Goal: Task Accomplishment & Management: Manage account settings

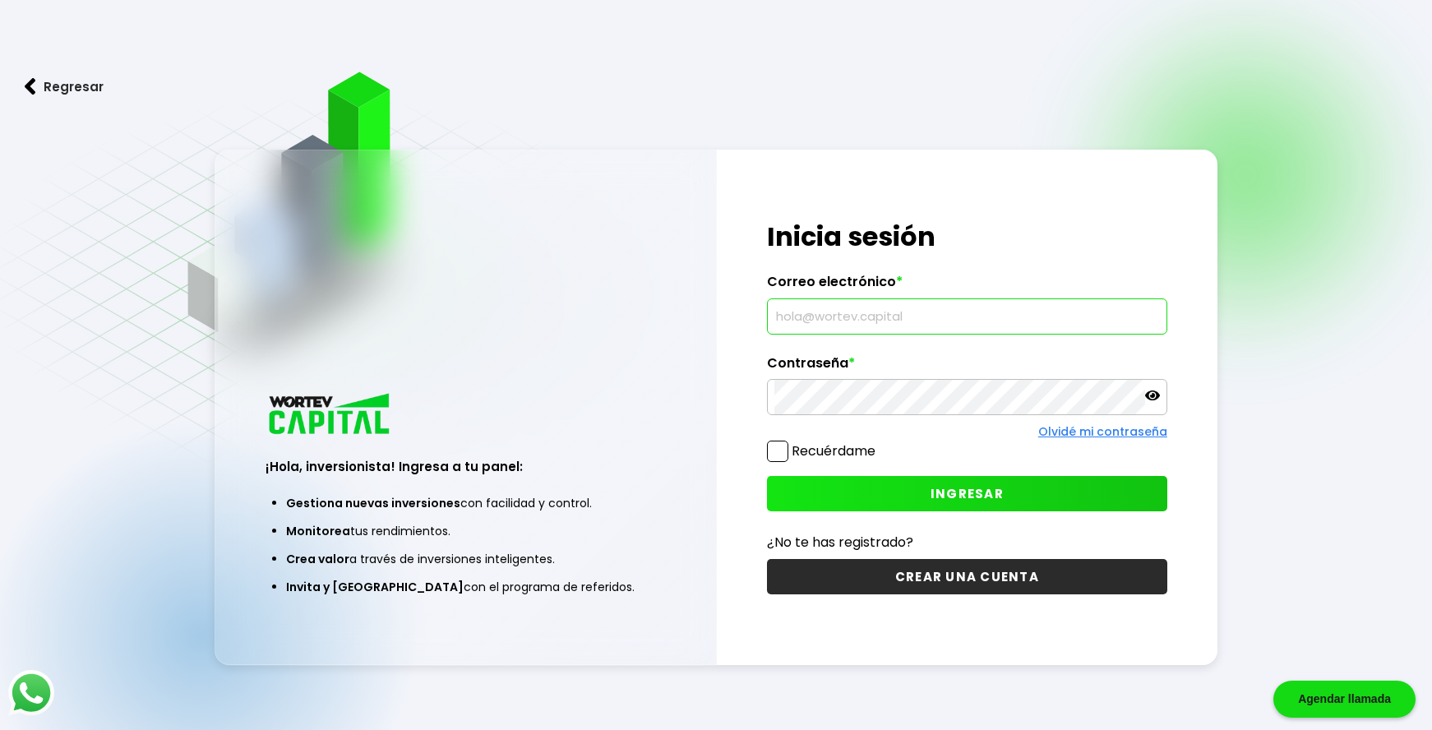
click at [678, 132] on input "text" at bounding box center [968, 316] width 386 height 35
paste input "[EMAIL_ADDRESS][DOMAIN_NAME]"
type input "[EMAIL_ADDRESS][DOMAIN_NAME]"
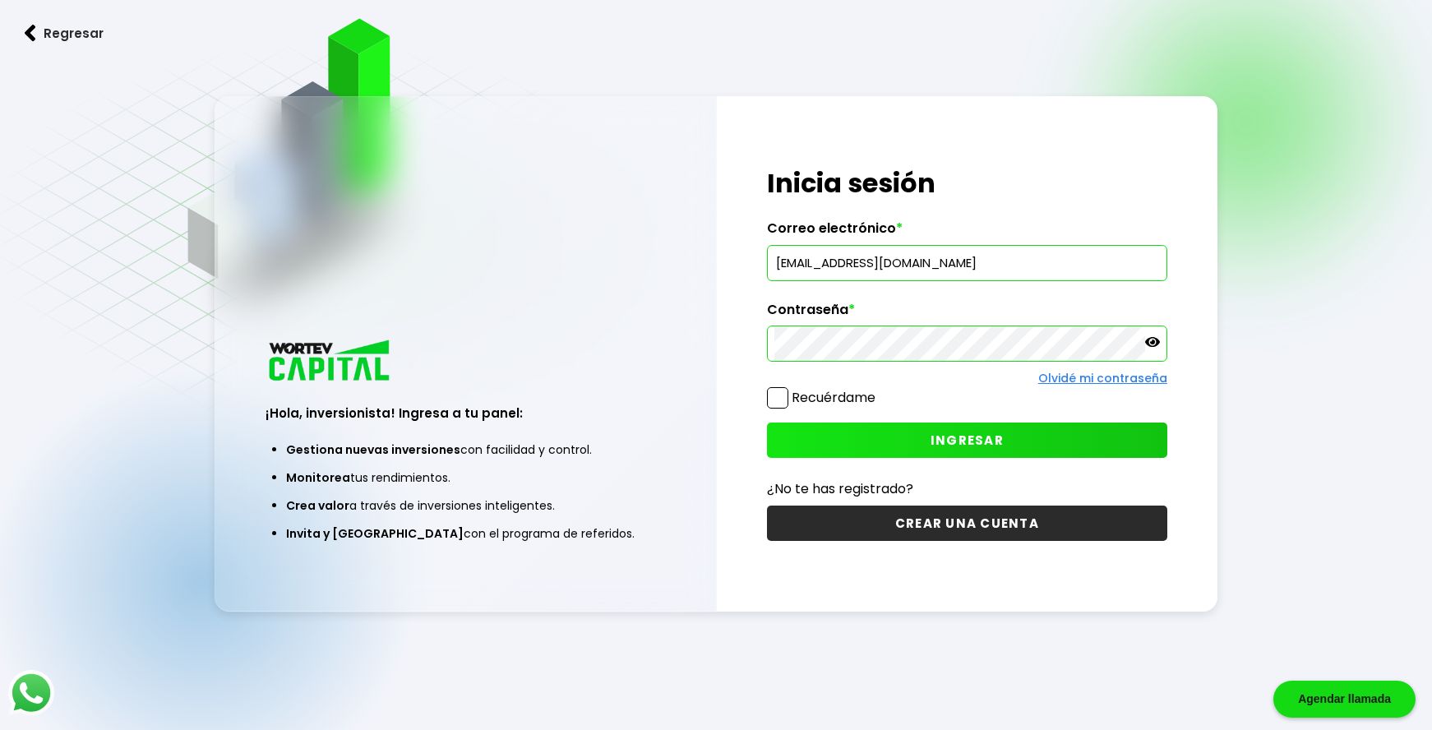
scroll to position [82, 0]
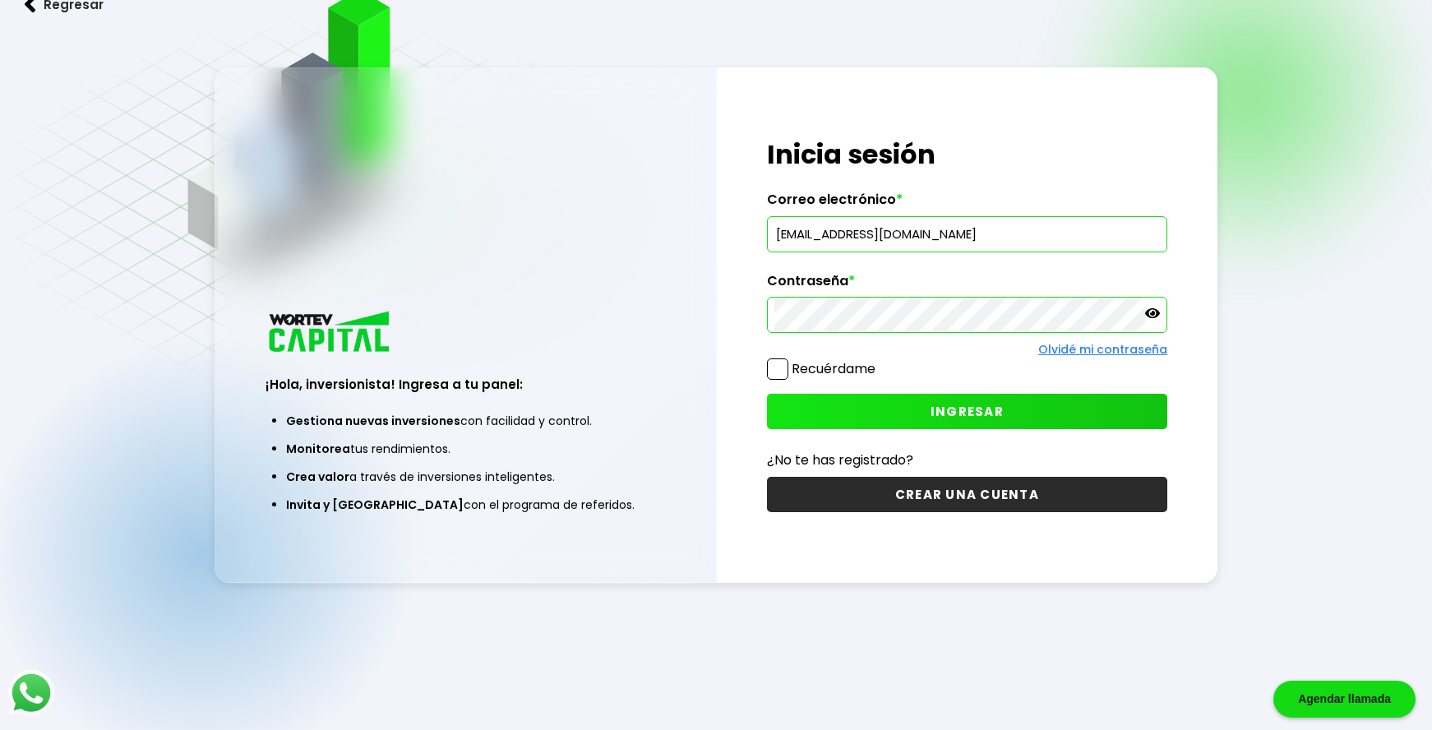
click at [678, 132] on span "INGRESAR" at bounding box center [967, 411] width 73 height 17
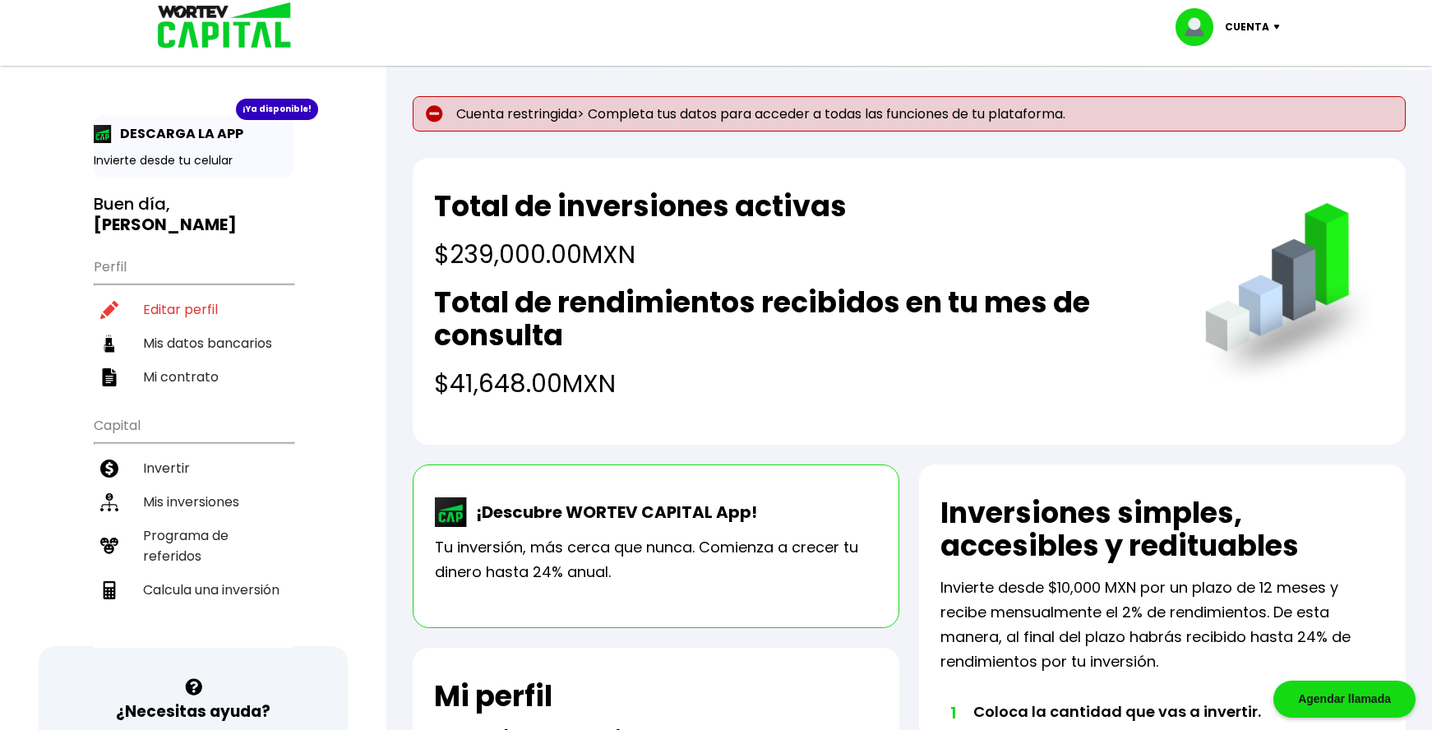
click at [678, 28] on img at bounding box center [1281, 27] width 22 height 5
click at [678, 72] on link "Editar perfil" at bounding box center [1230, 75] width 64 height 17
select select "Hombre"
select select "Licenciatura"
select select "MX"
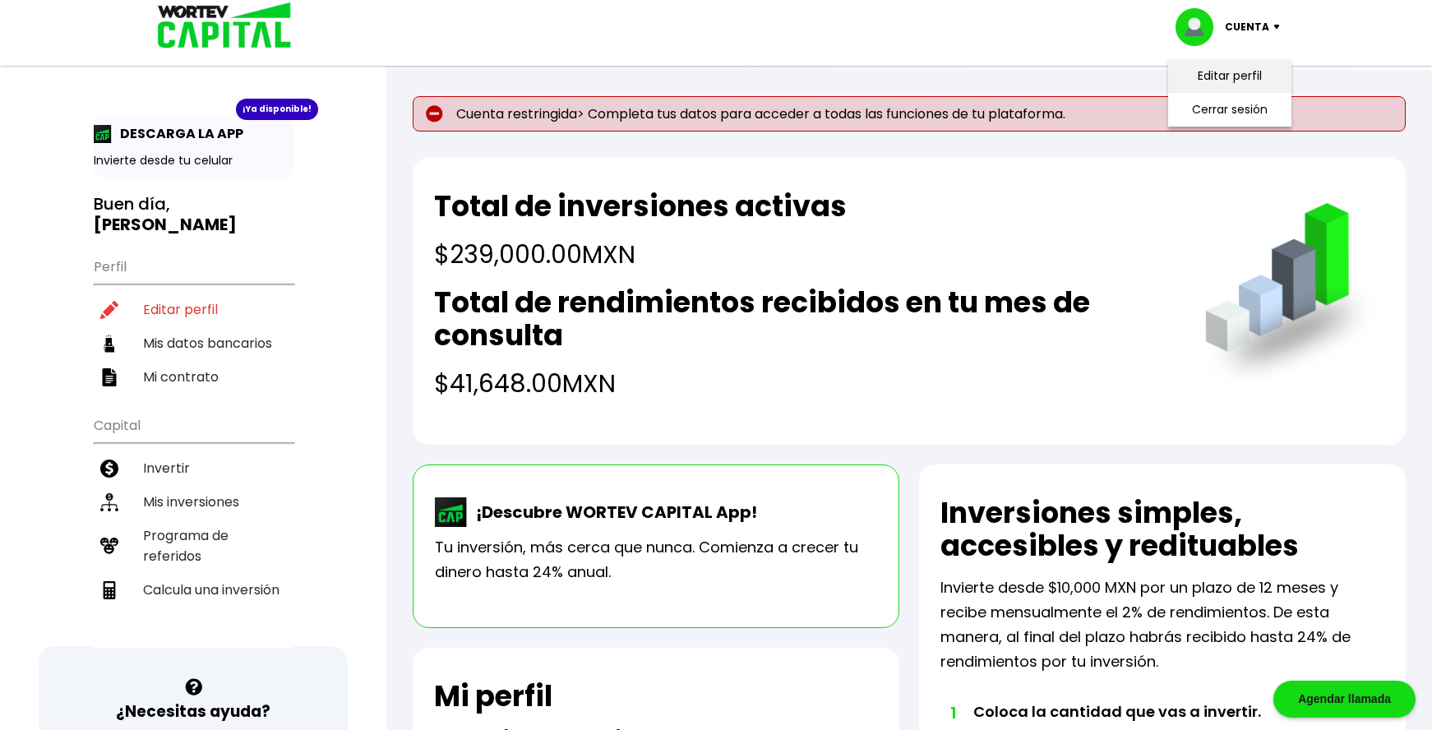
select select "BBVA Bancomer"
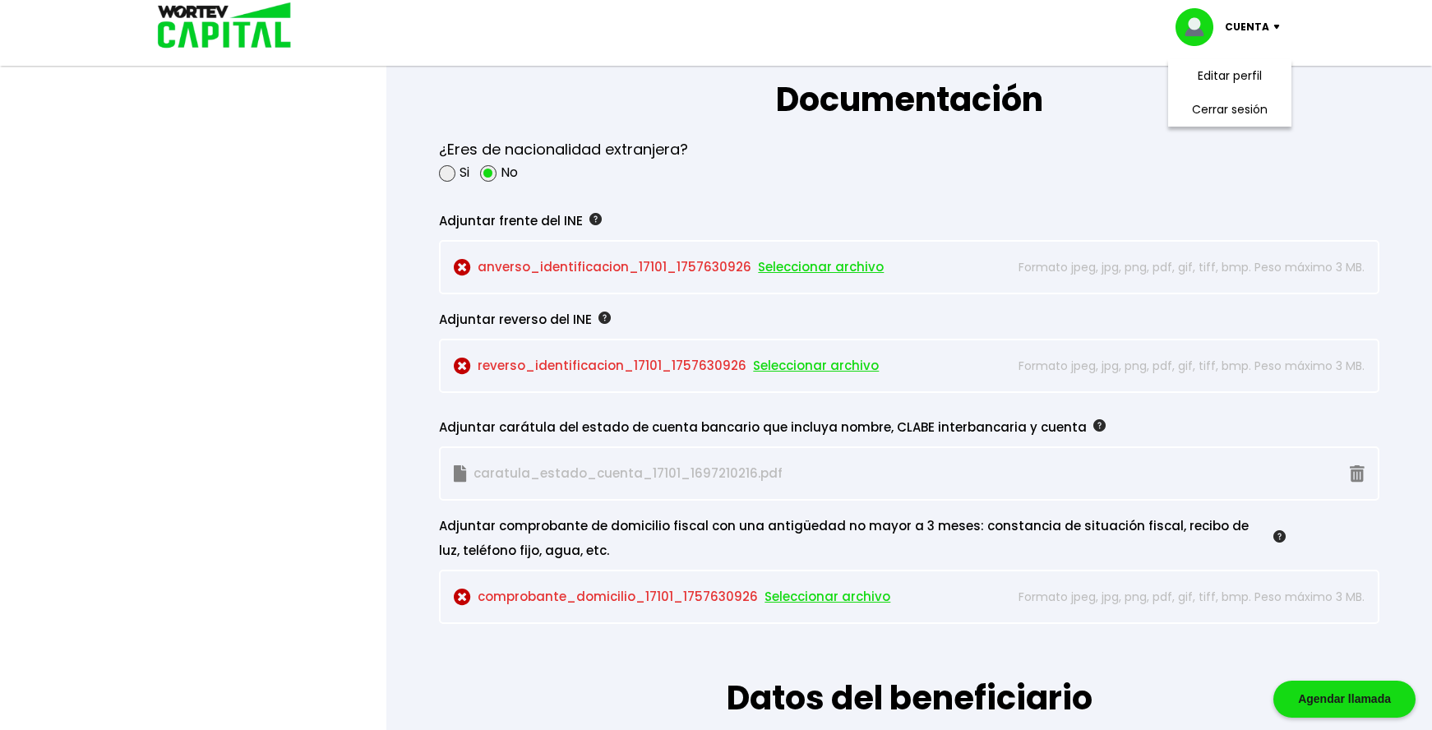
scroll to position [1398, 0]
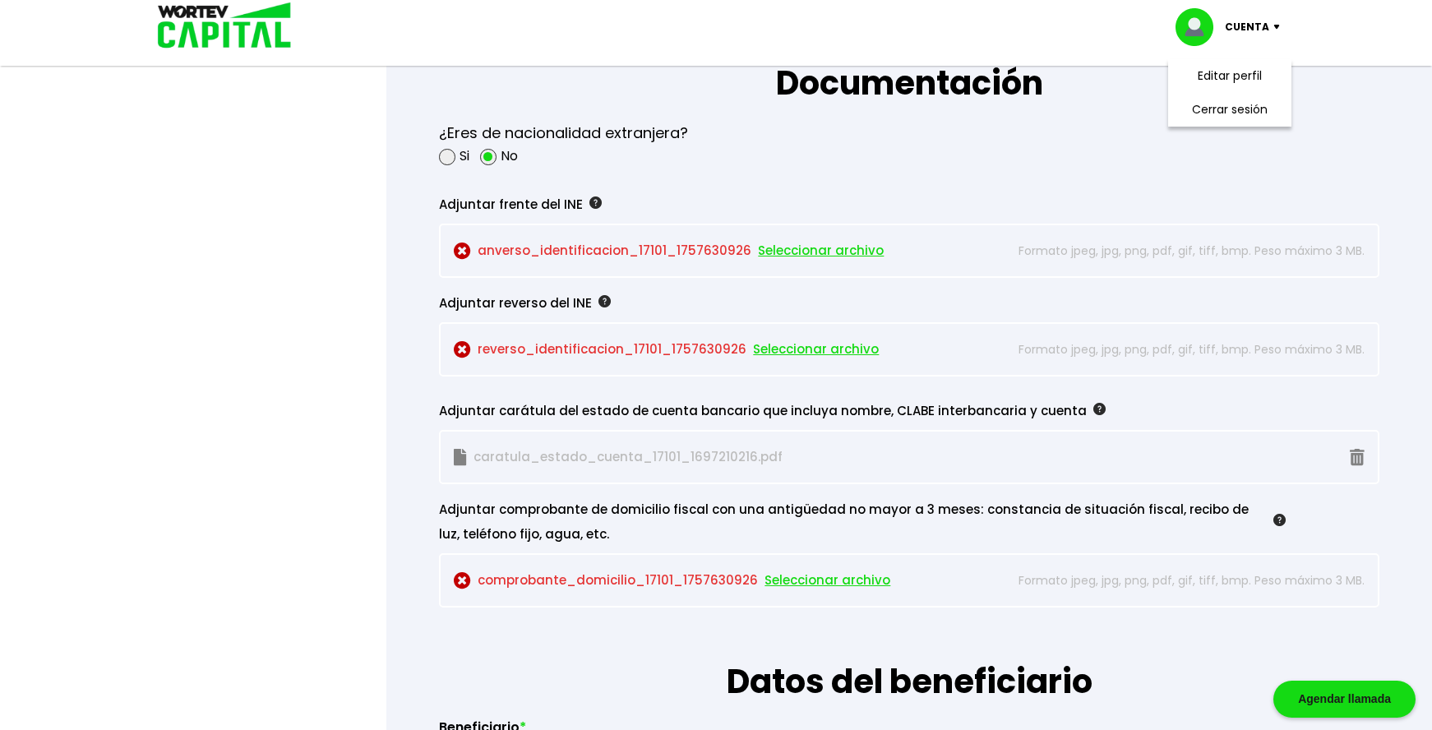
click at [678, 132] on span "Seleccionar archivo" at bounding box center [821, 250] width 126 height 25
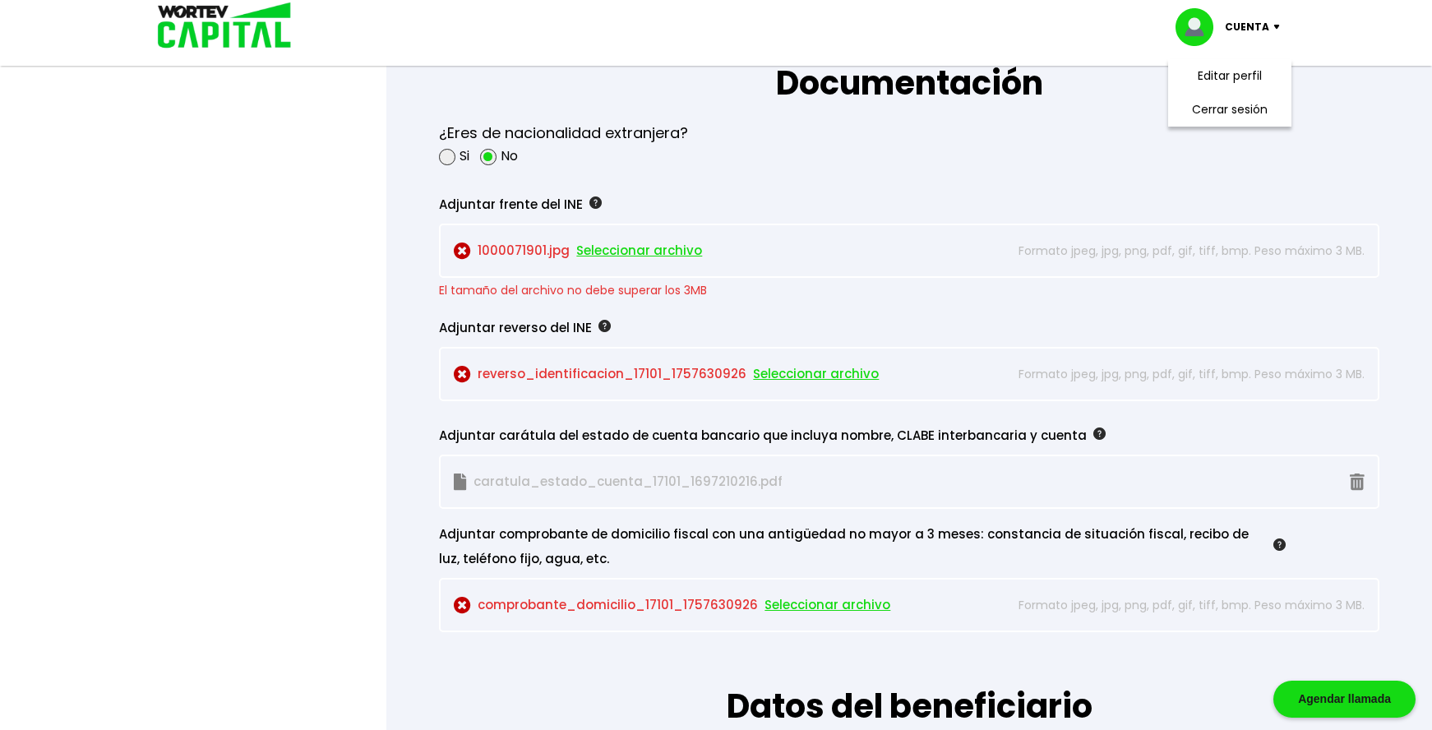
click at [678, 132] on span "Seleccionar archivo" at bounding box center [816, 374] width 126 height 25
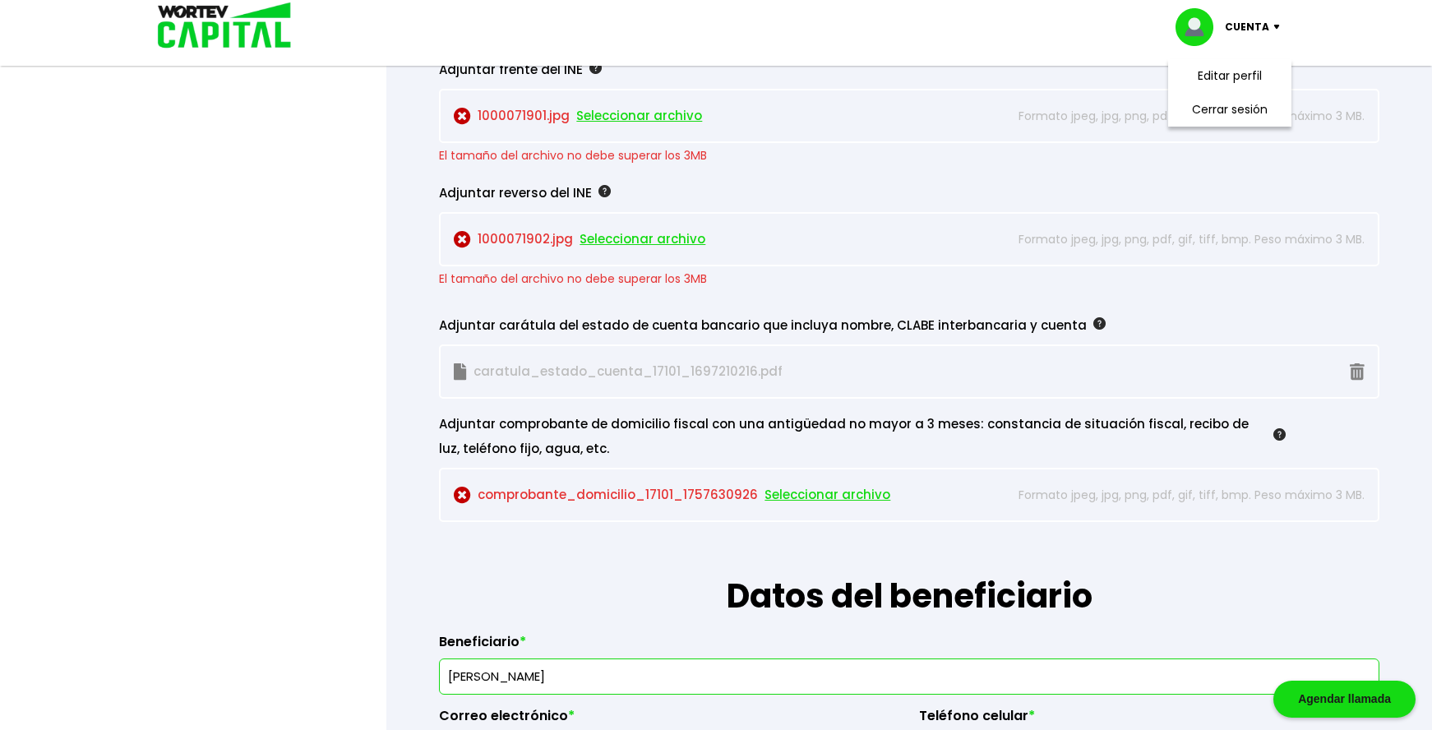
scroll to position [1562, 0]
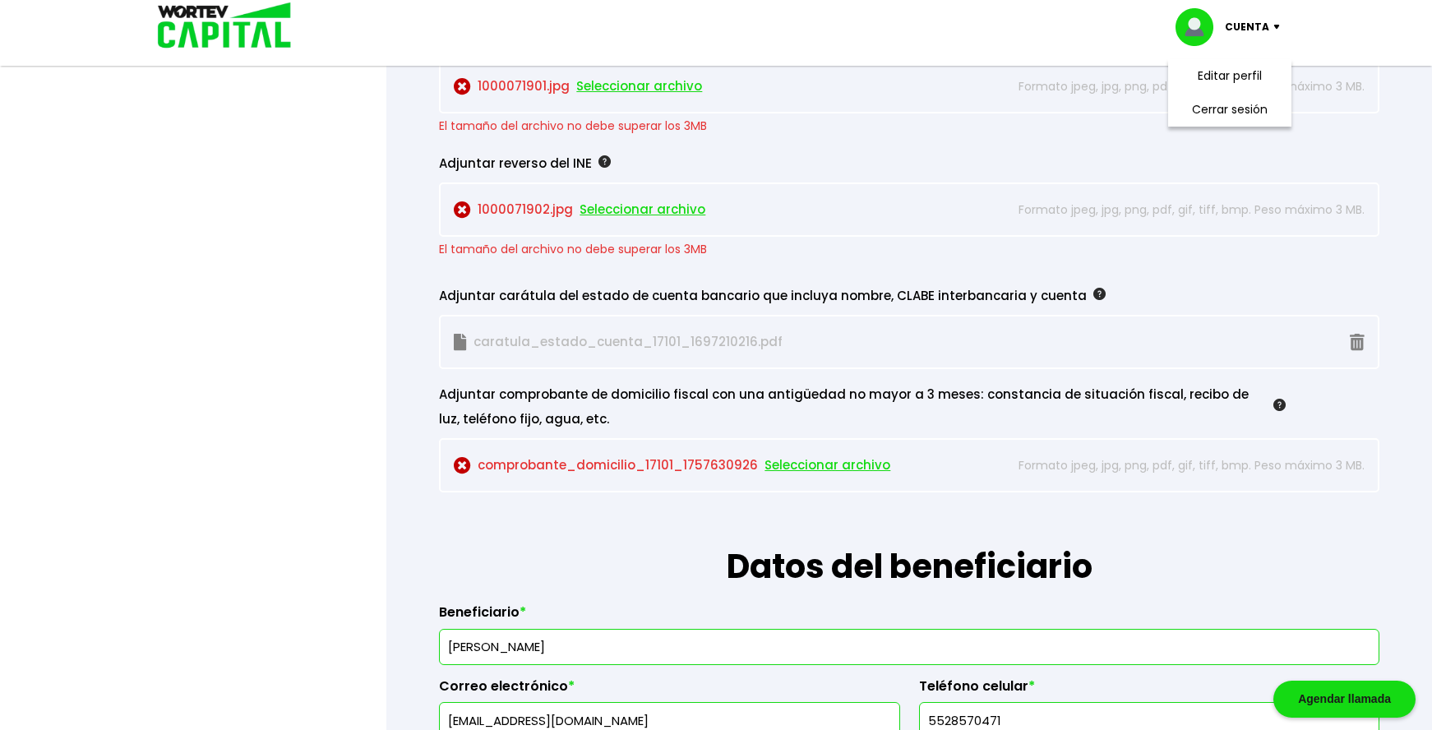
click at [678, 132] on span "Seleccionar archivo" at bounding box center [828, 465] width 126 height 25
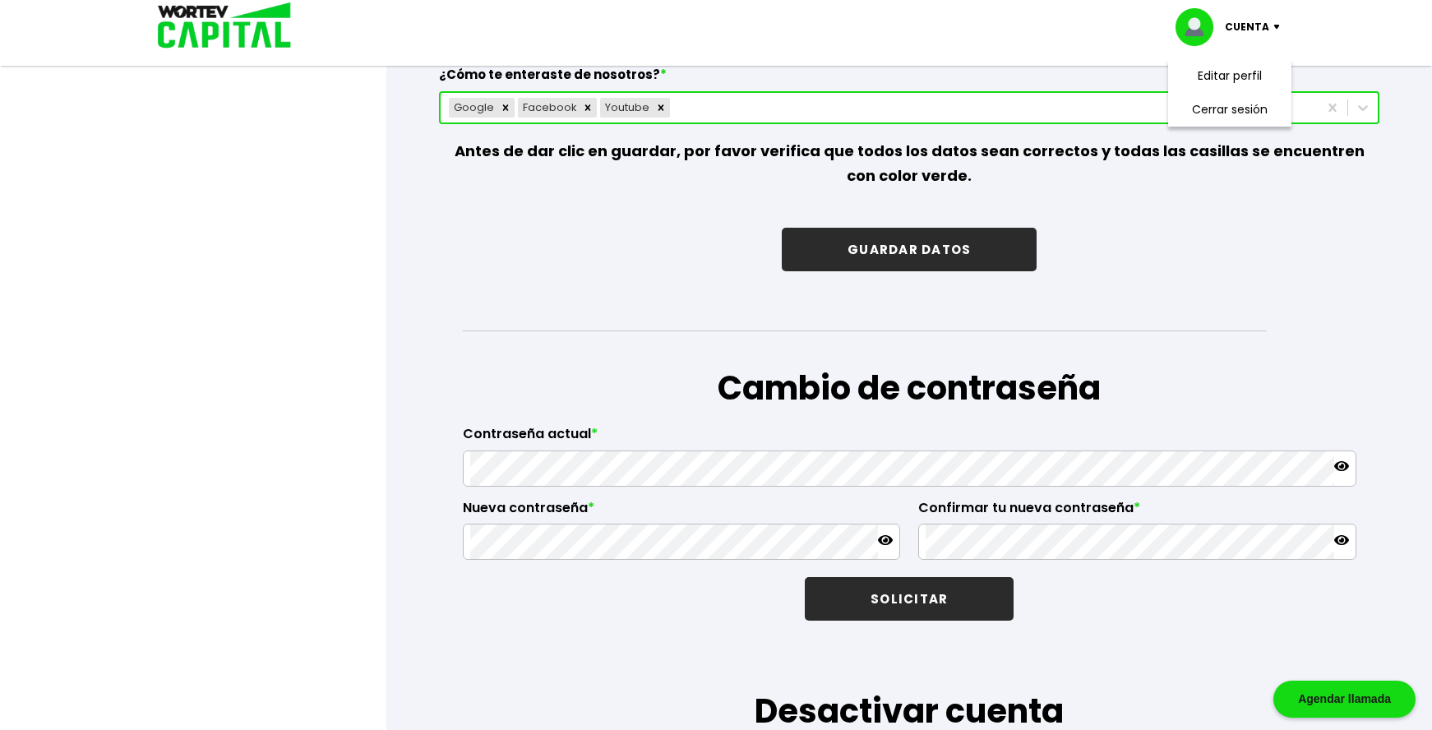
scroll to position [2467, 0]
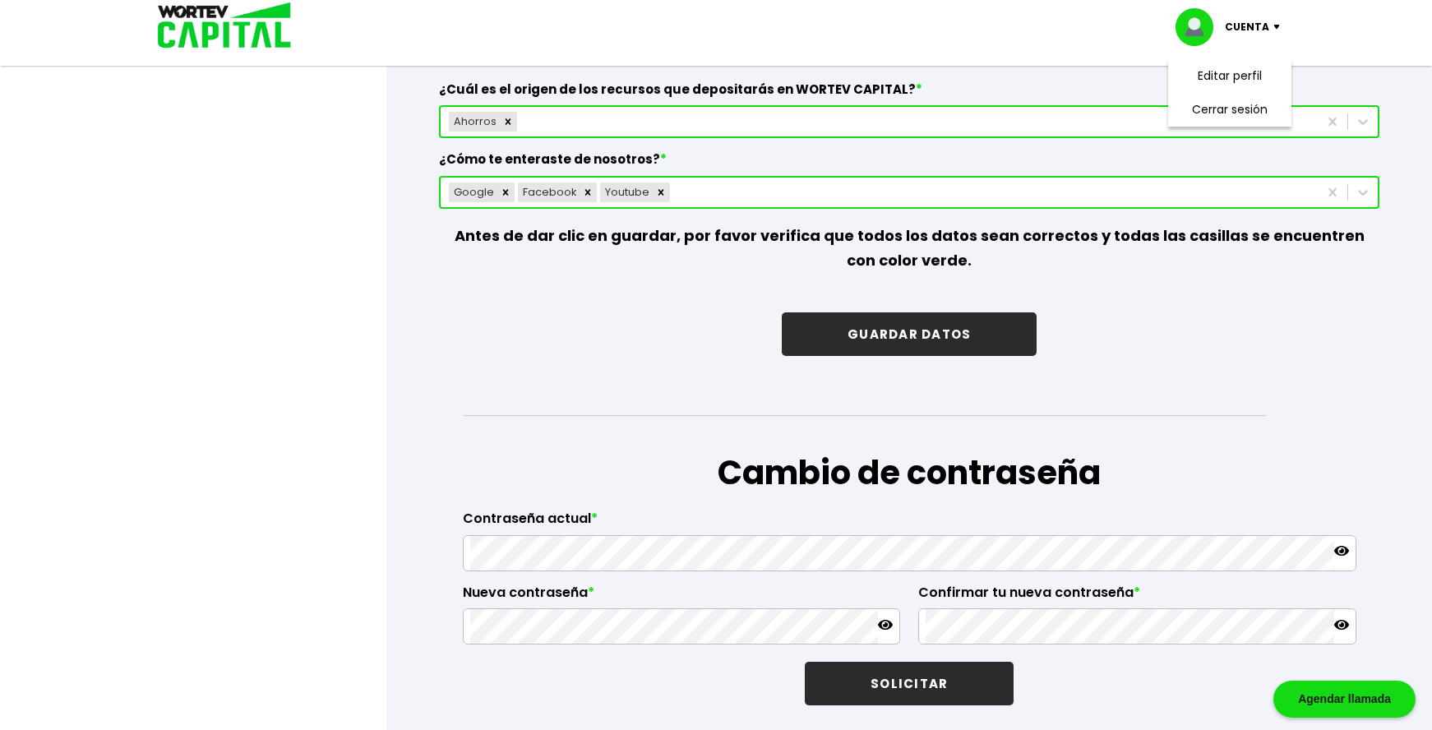
click at [678, 132] on button "GUARDAR DATOS" at bounding box center [909, 334] width 255 height 44
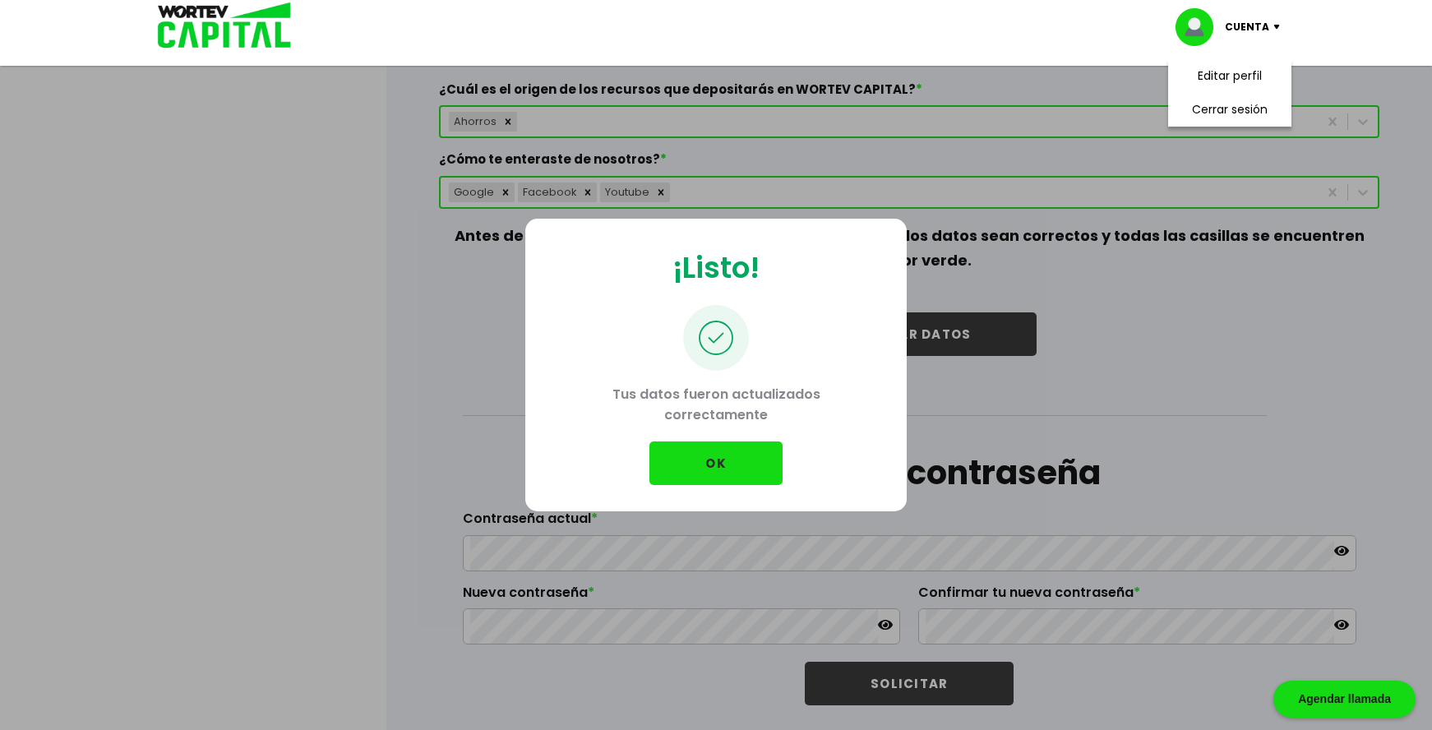
click at [678, 132] on button "OK" at bounding box center [716, 464] width 133 height 44
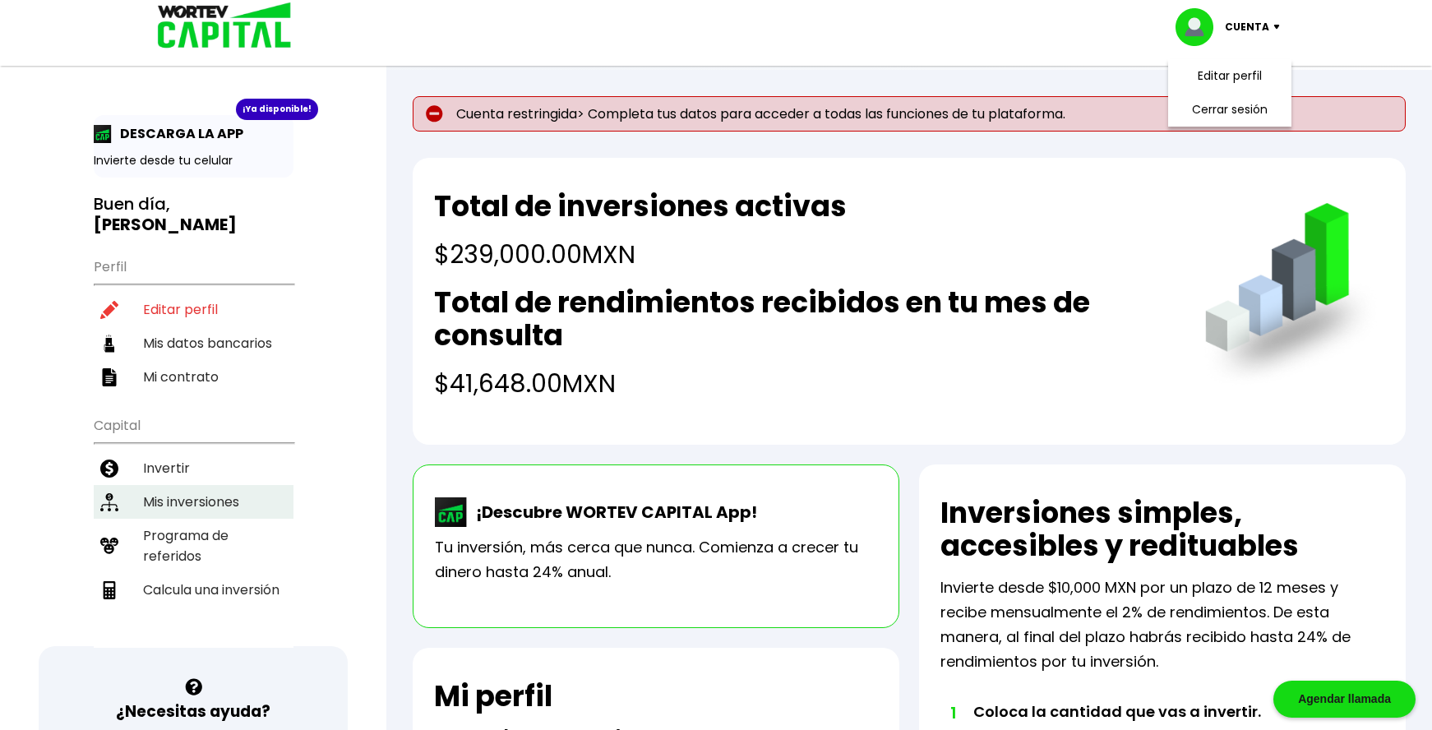
click at [163, 132] on li "Mis inversiones" at bounding box center [194, 502] width 200 height 34
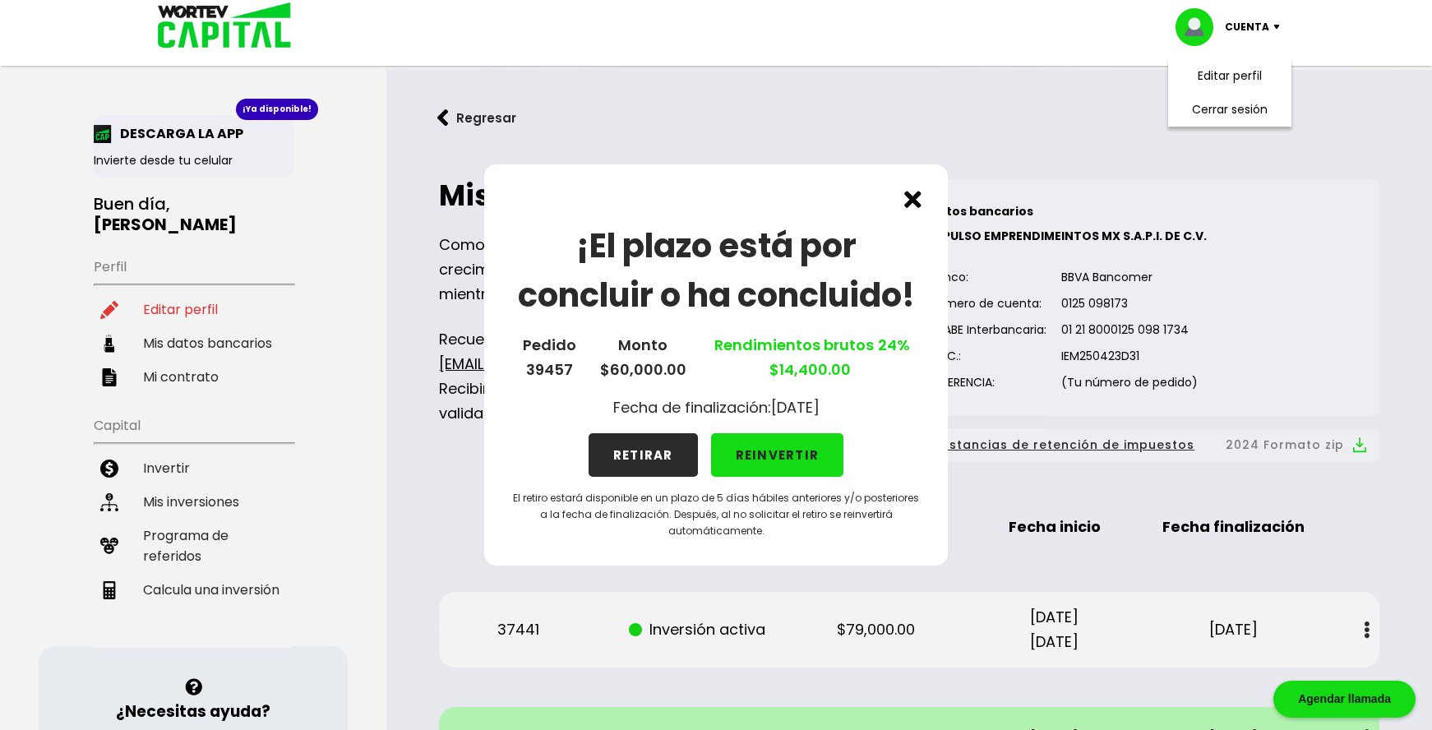
click at [678, 132] on img at bounding box center [913, 199] width 17 height 17
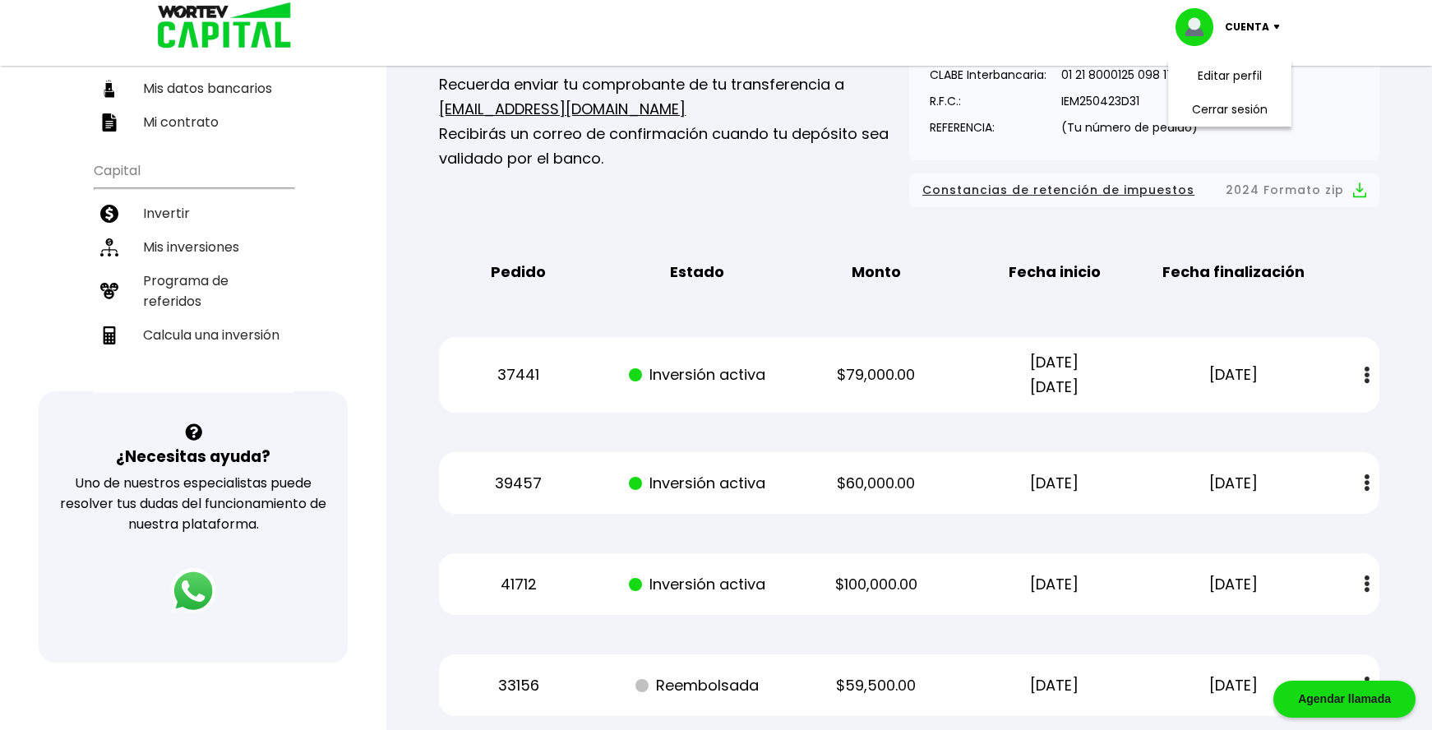
scroll to position [411, 0]
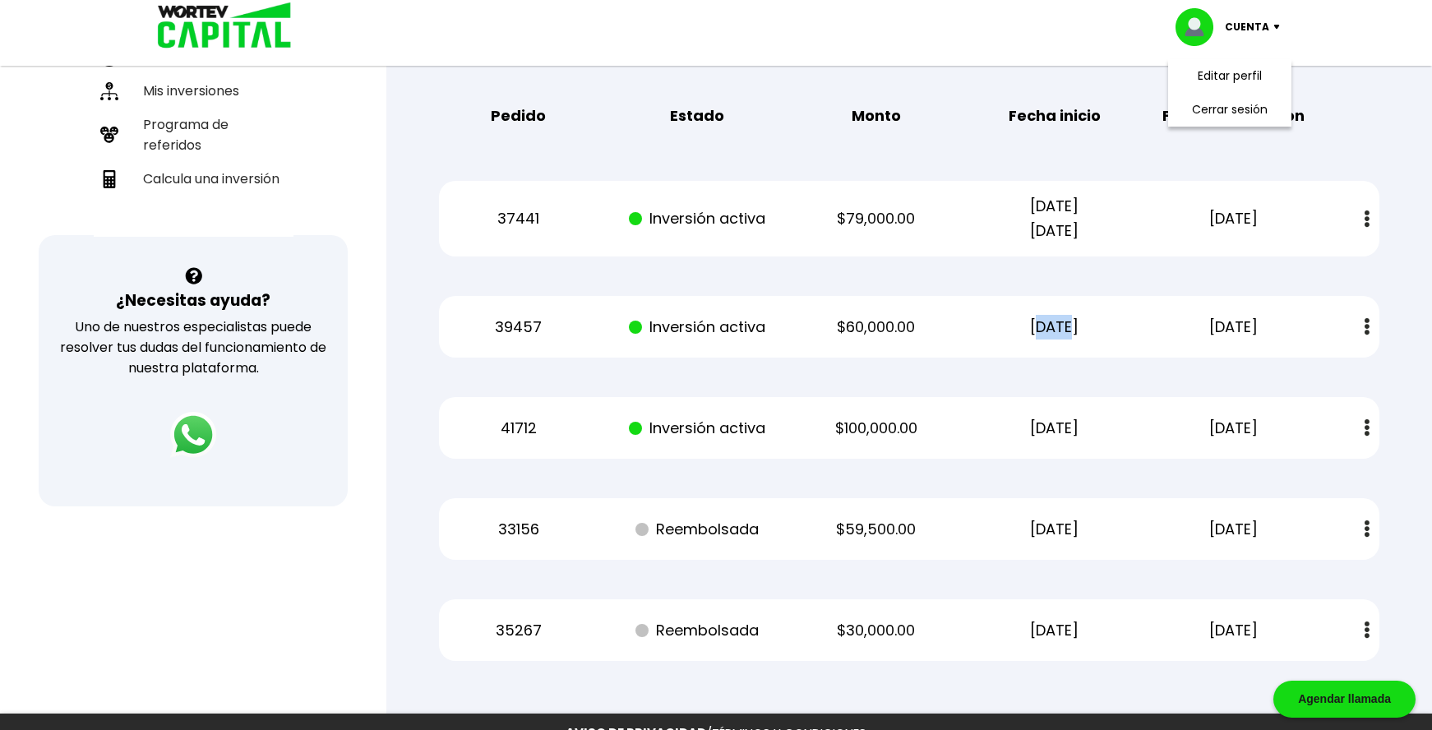
drag, startPoint x: 1014, startPoint y: 326, endPoint x: 1045, endPoint y: 326, distance: 31.3
click at [678, 132] on p "[DATE]" at bounding box center [1054, 327] width 150 height 25
click at [678, 132] on img at bounding box center [1367, 326] width 5 height 17
click at [678, 132] on p "$60,000.00" at bounding box center [876, 327] width 150 height 25
click at [678, 132] on div "Mis inversiones Como inversionista activo de WORTEV CAPITAL, apoyas el crecimie…" at bounding box center [909, 215] width 993 height 946
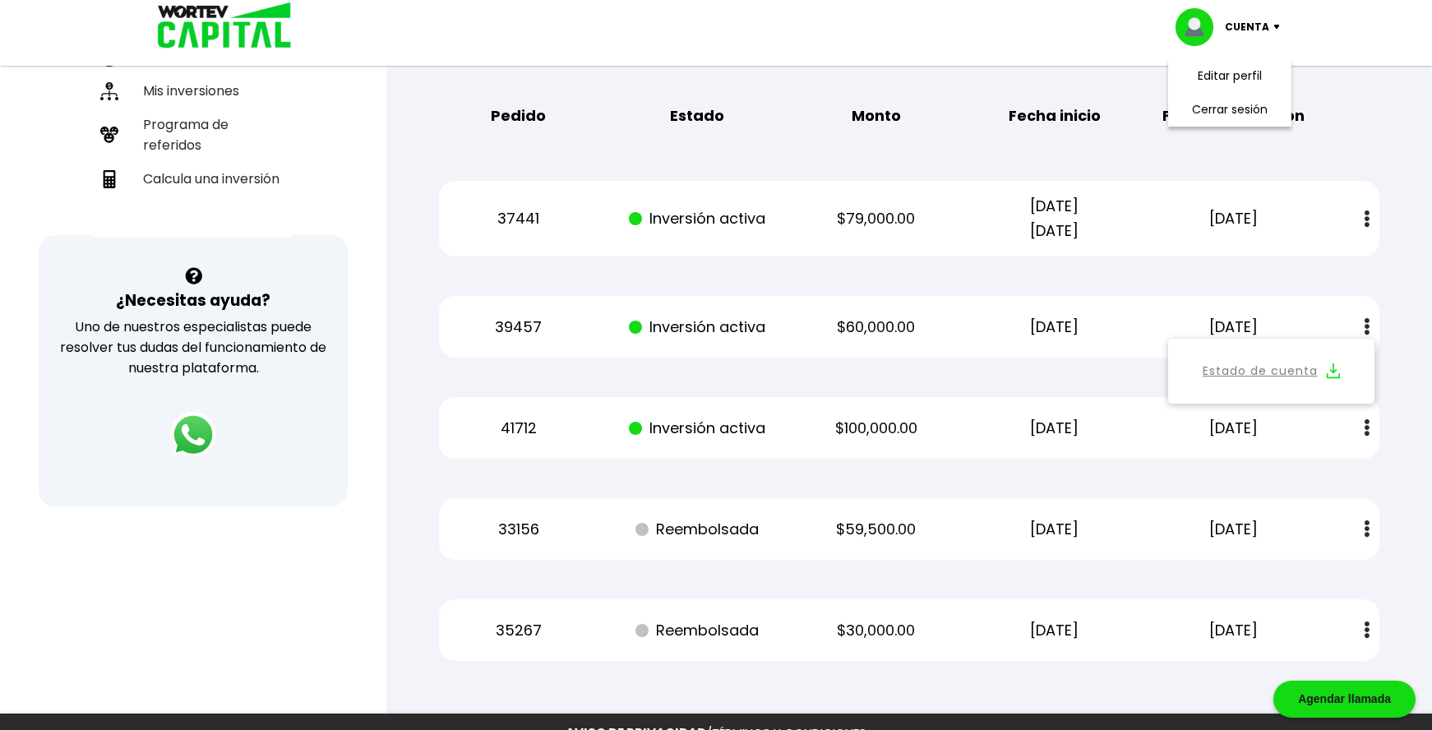
click at [678, 132] on button at bounding box center [1367, 326] width 23 height 35
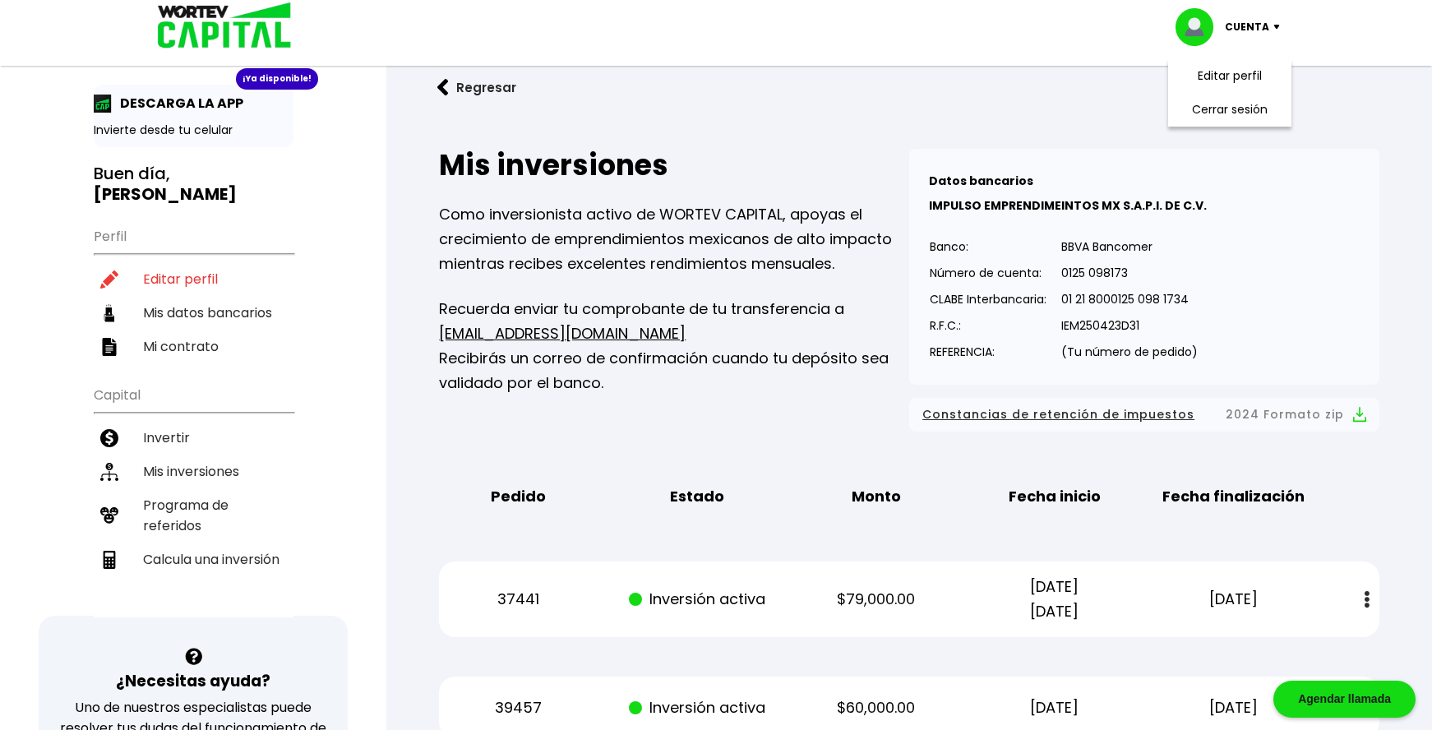
scroll to position [0, 0]
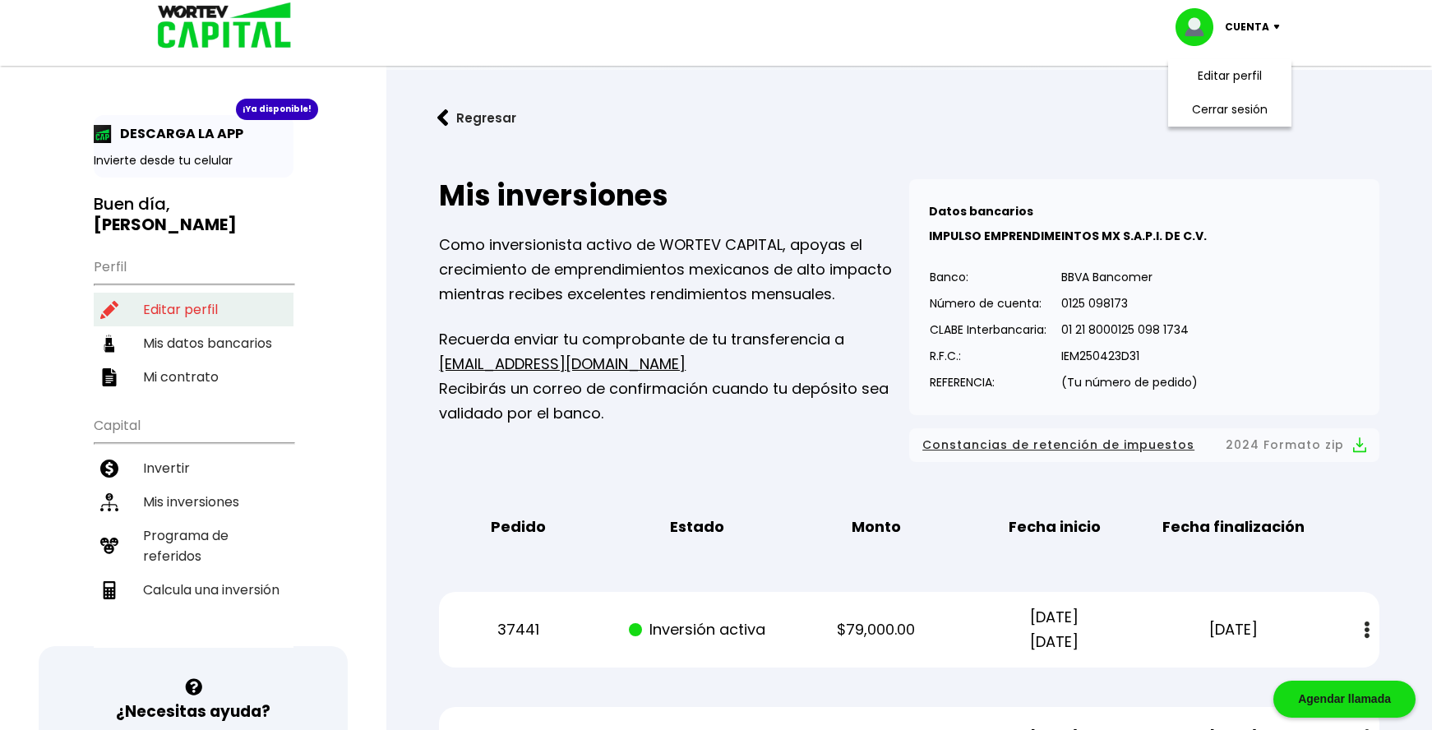
click at [204, 132] on li "Editar perfil" at bounding box center [194, 310] width 200 height 34
select select "Hombre"
select select "Licenciatura"
select select "MX"
select select "BBVA Bancomer"
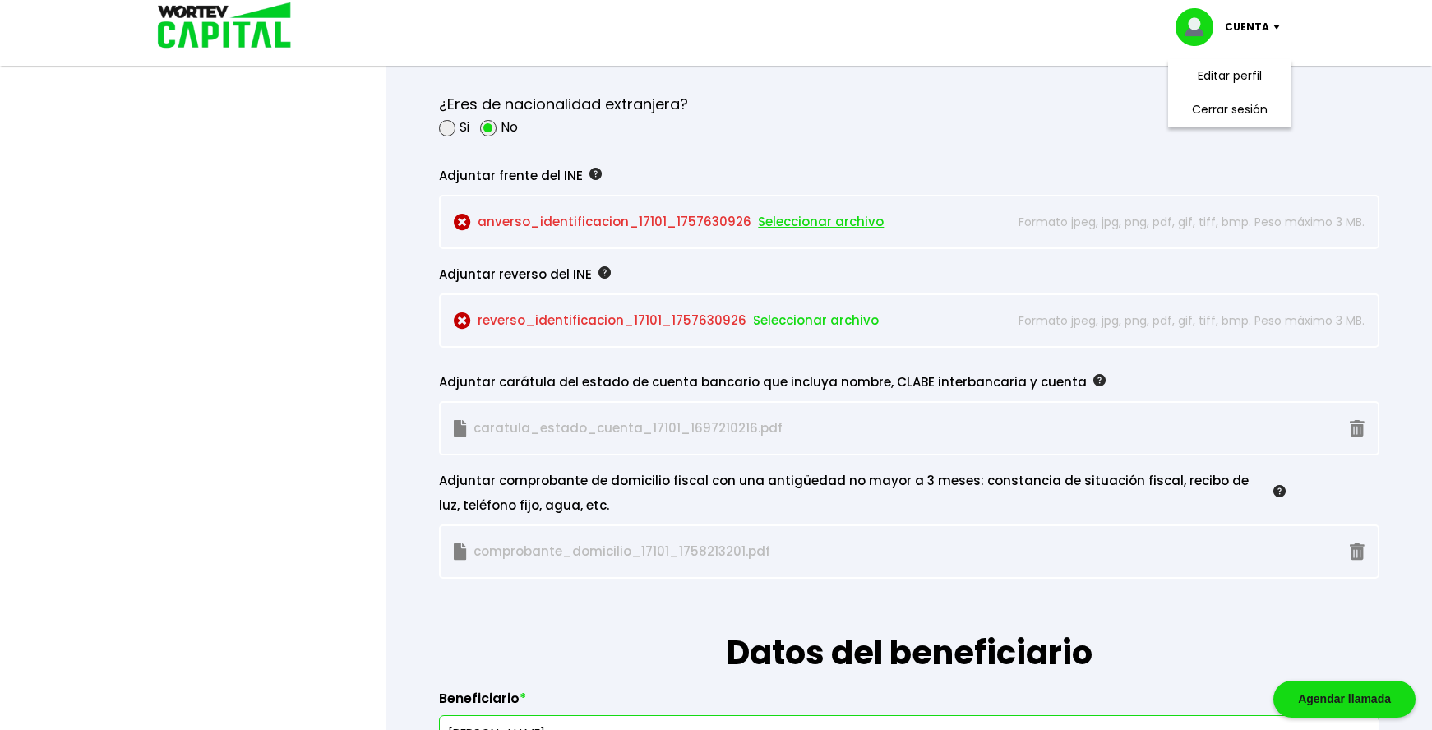
scroll to position [1398, 0]
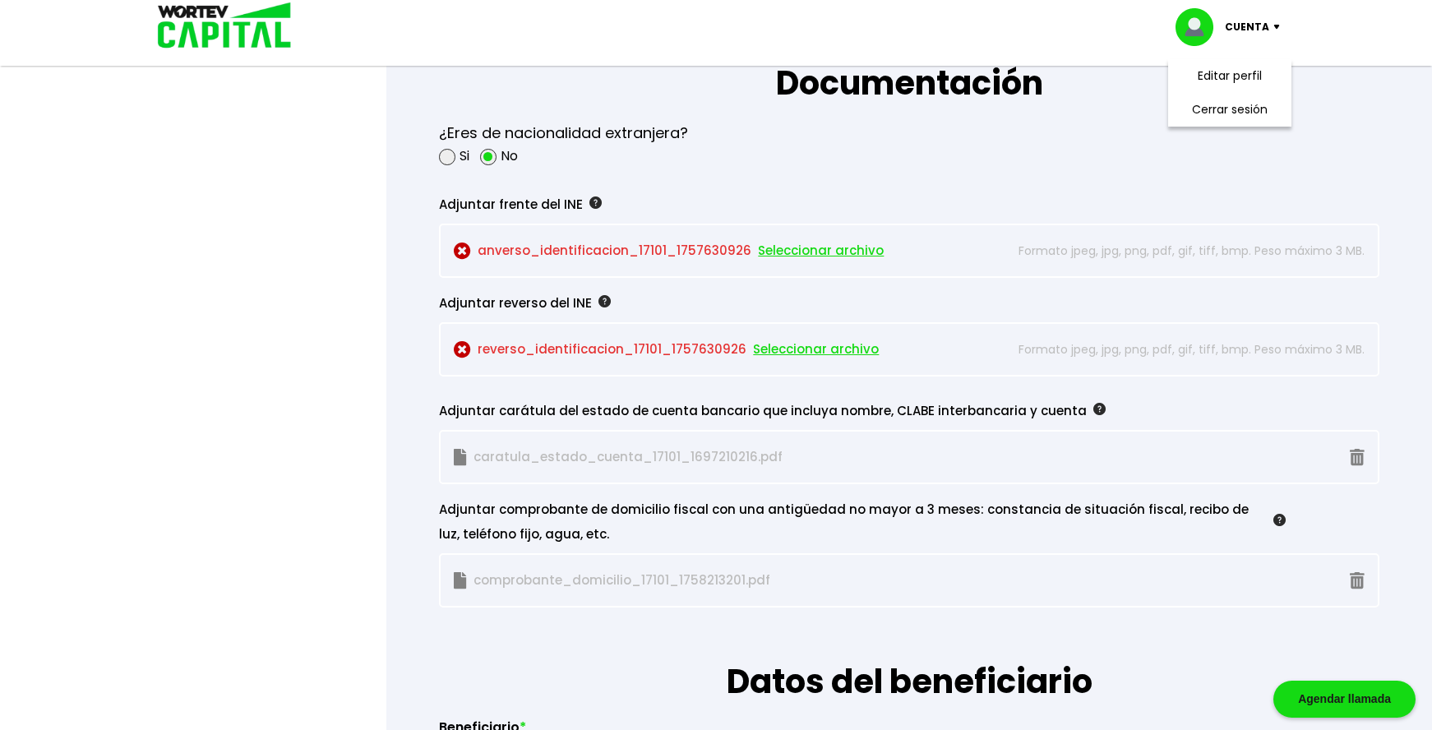
click at [590, 132] on img at bounding box center [596, 203] width 12 height 12
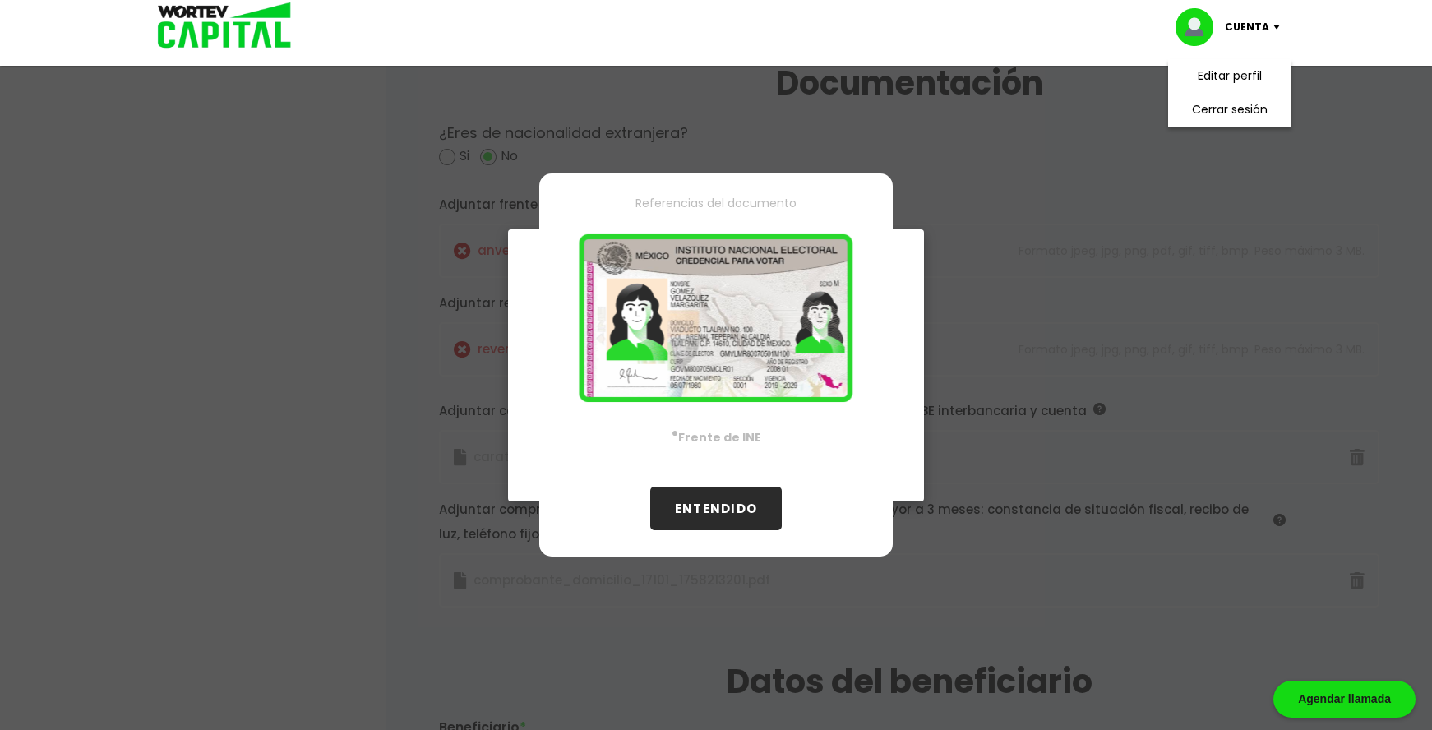
click at [678, 132] on button "ENTENDIDO" at bounding box center [716, 509] width 132 height 44
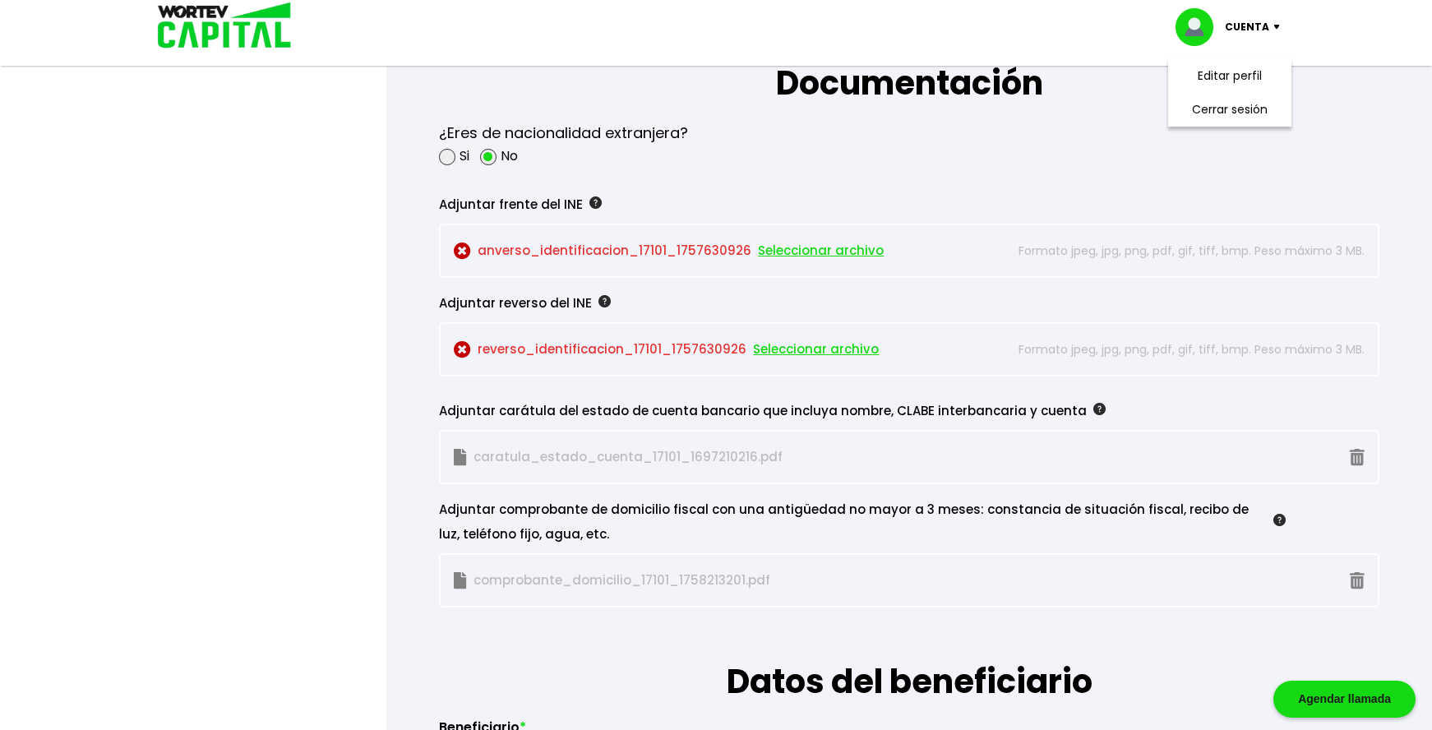
click at [599, 132] on img at bounding box center [605, 301] width 12 height 12
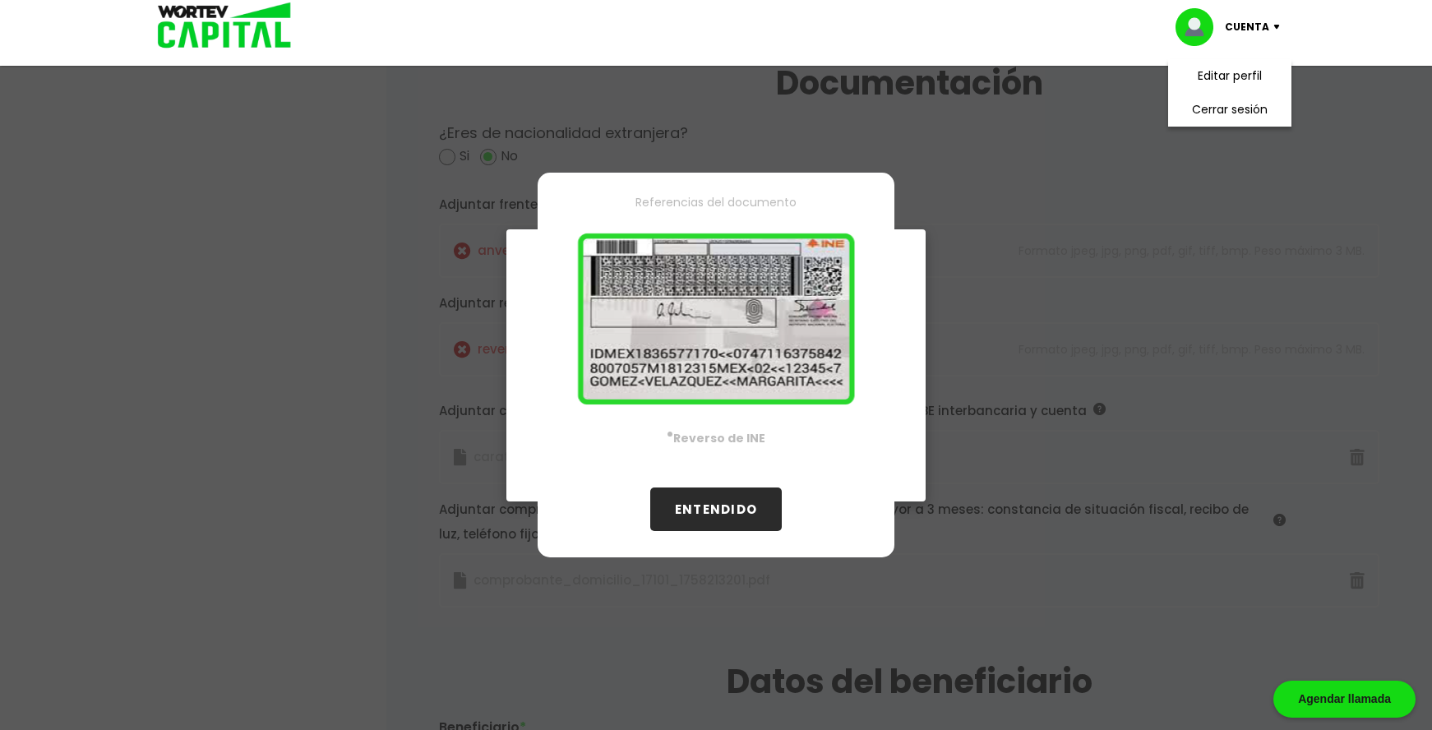
click at [678, 132] on button "ENTENDIDO" at bounding box center [716, 510] width 132 height 44
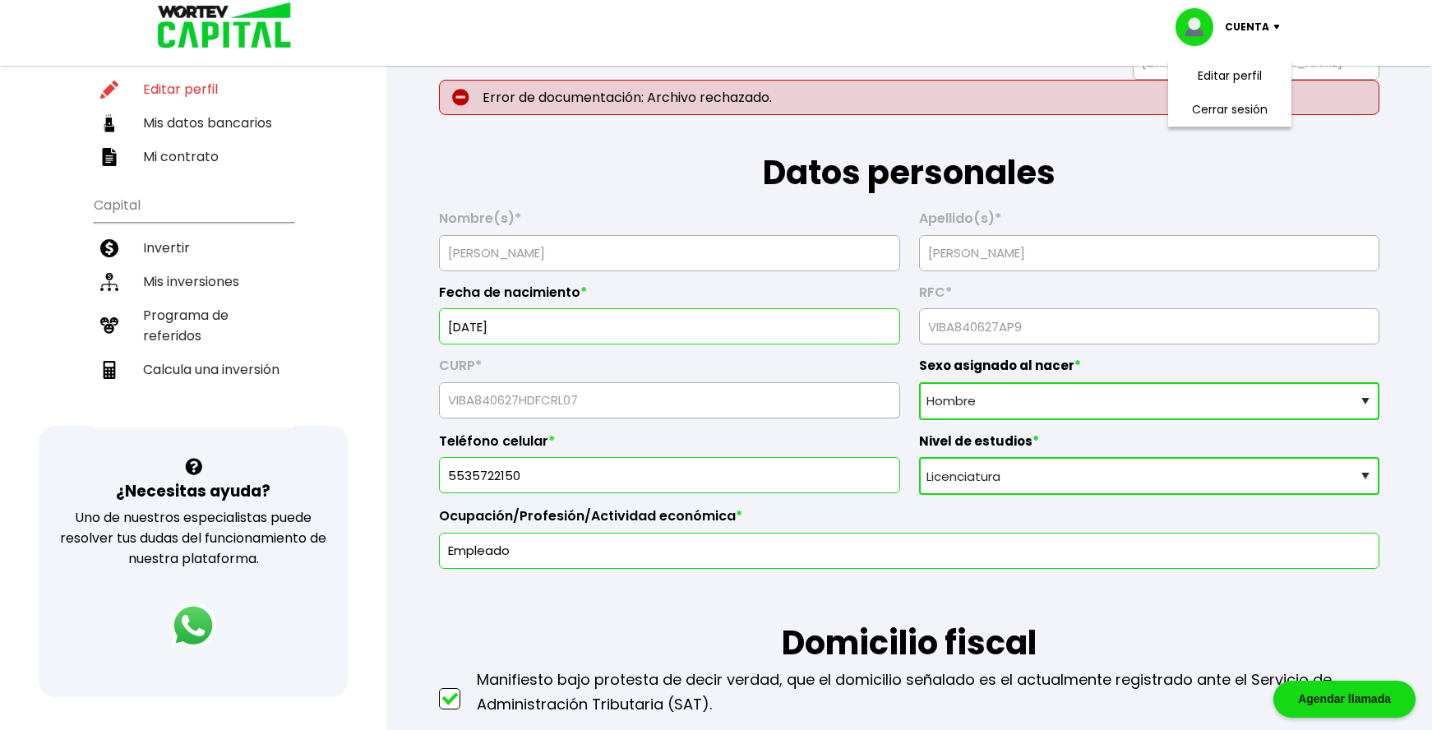
scroll to position [0, 0]
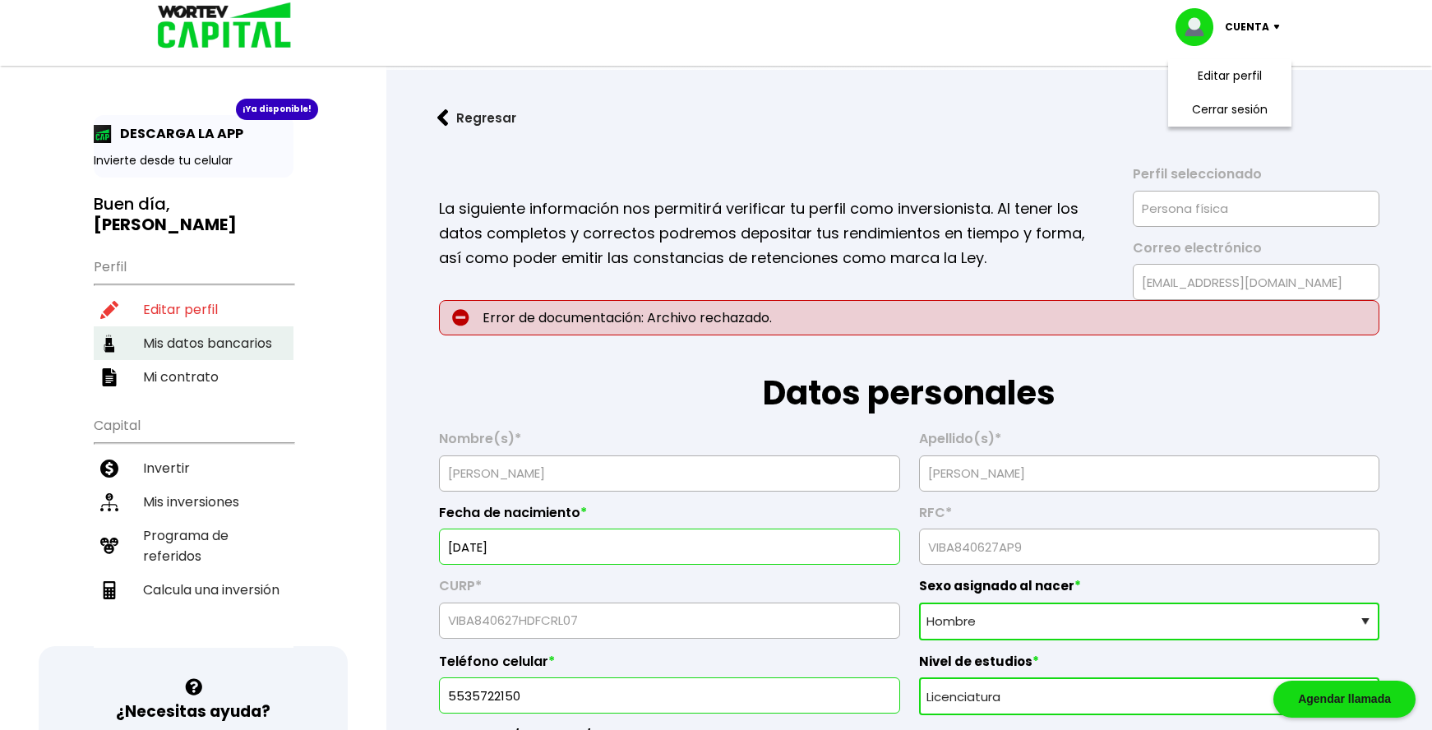
click at [245, 132] on li "Mis datos bancarios" at bounding box center [194, 343] width 200 height 34
select select "BBVA Bancomer"
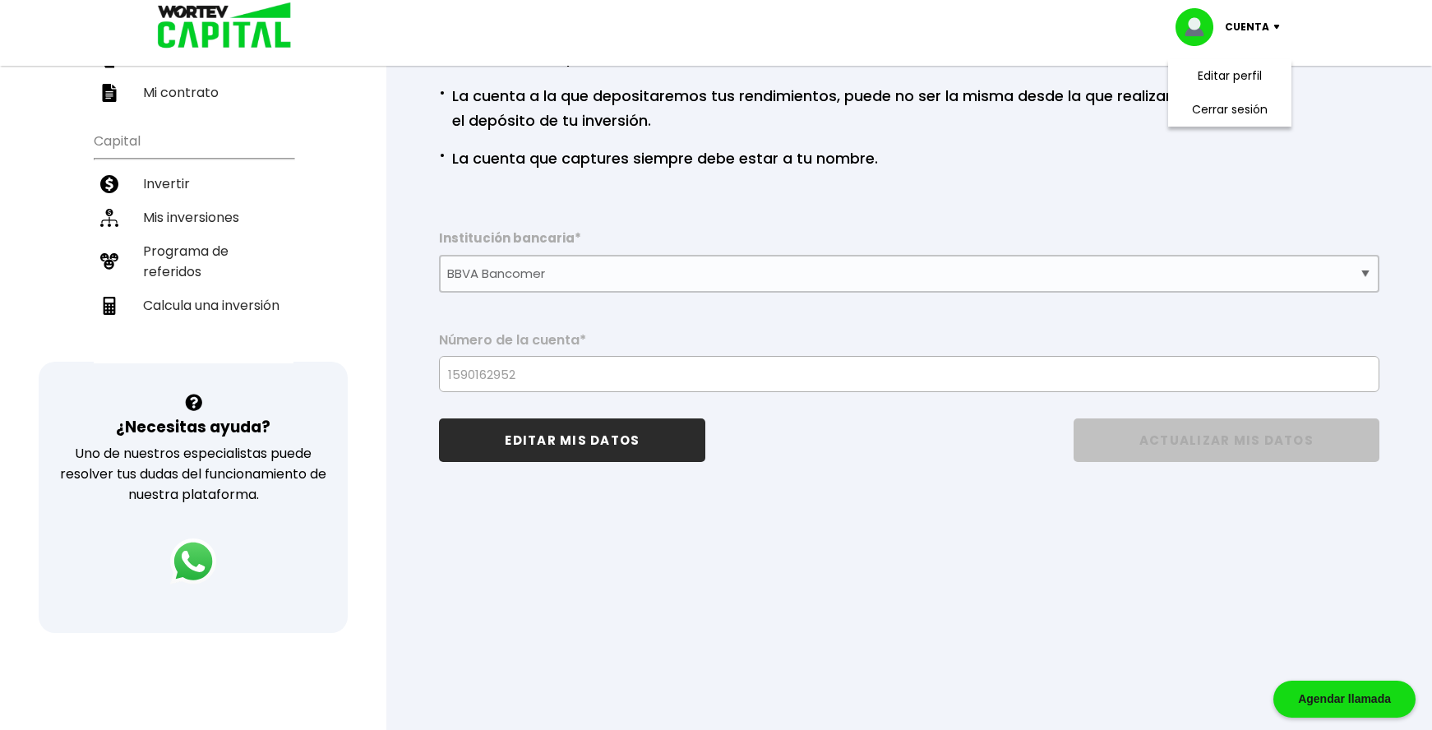
scroll to position [247, 0]
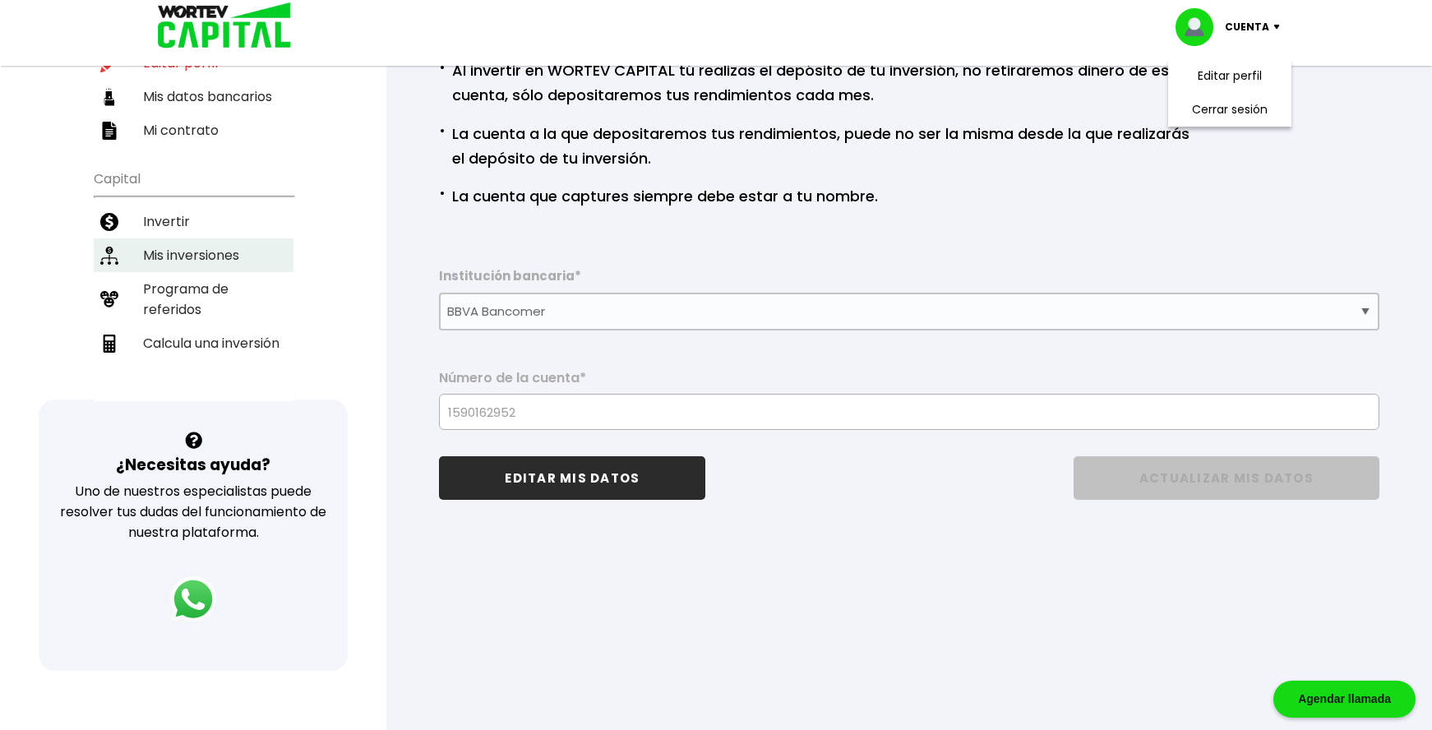
click at [187, 132] on li "Mis inversiones" at bounding box center [194, 255] width 200 height 34
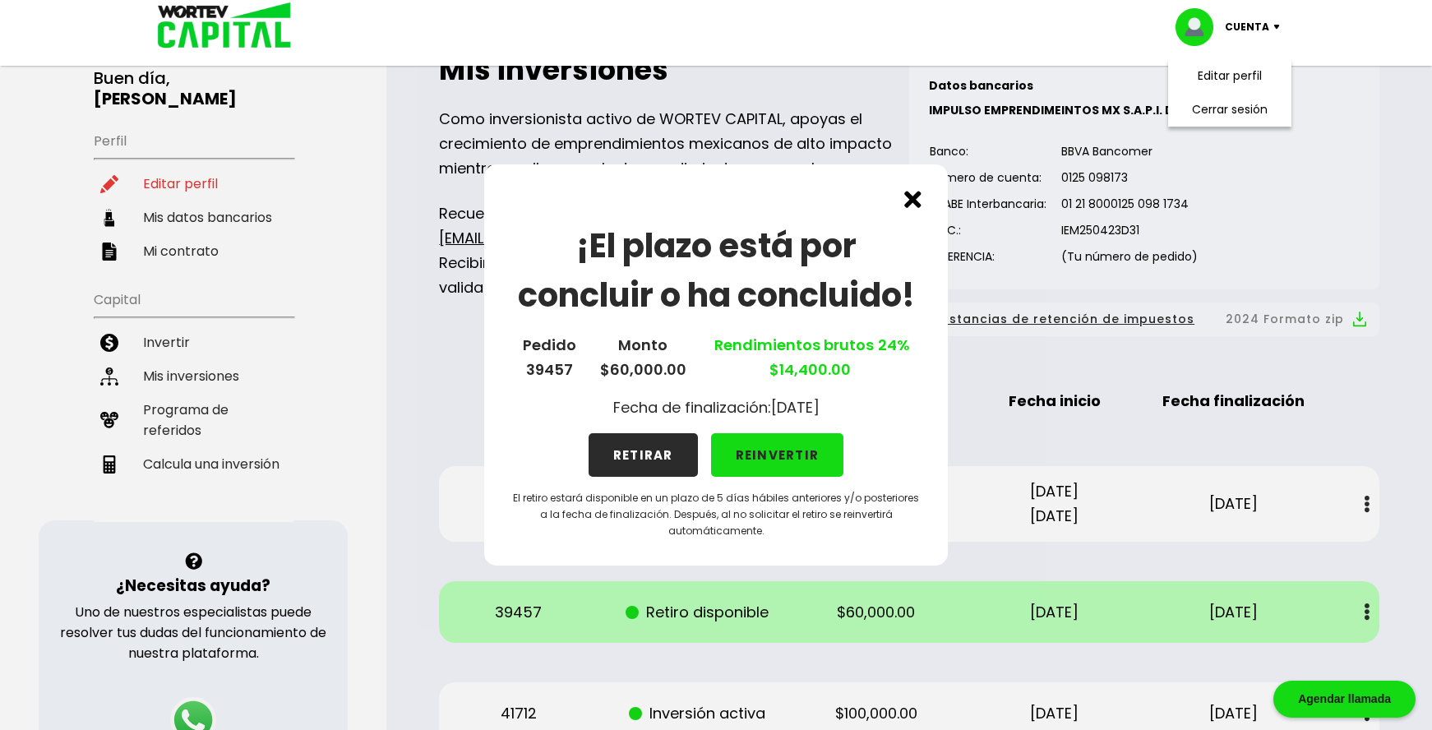
scroll to position [164, 0]
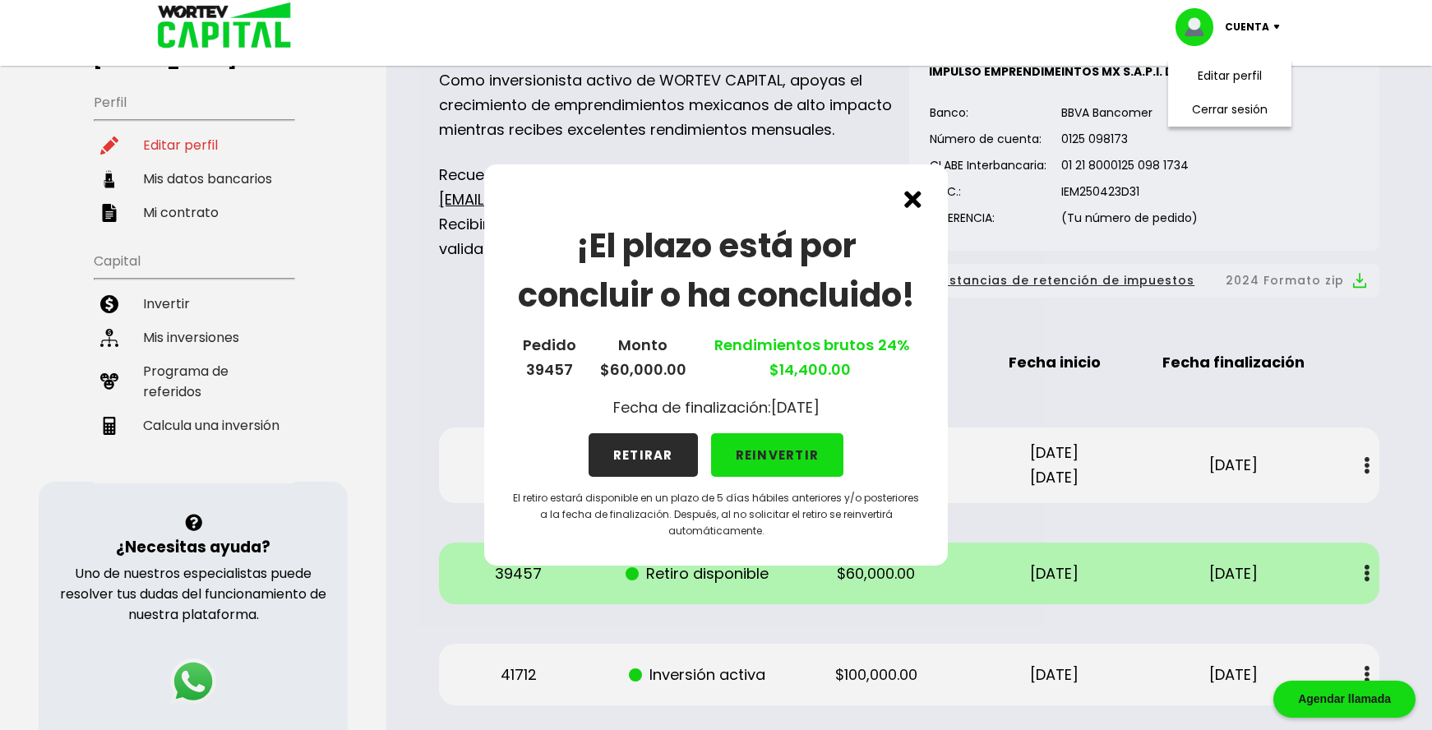
click at [678, 132] on div "¡El plazo está por concluir o ha concluido! Pedido 39457 Monto $60,000.00 Rendi…" at bounding box center [716, 364] width 464 height 401
click at [678, 132] on img at bounding box center [913, 199] width 17 height 17
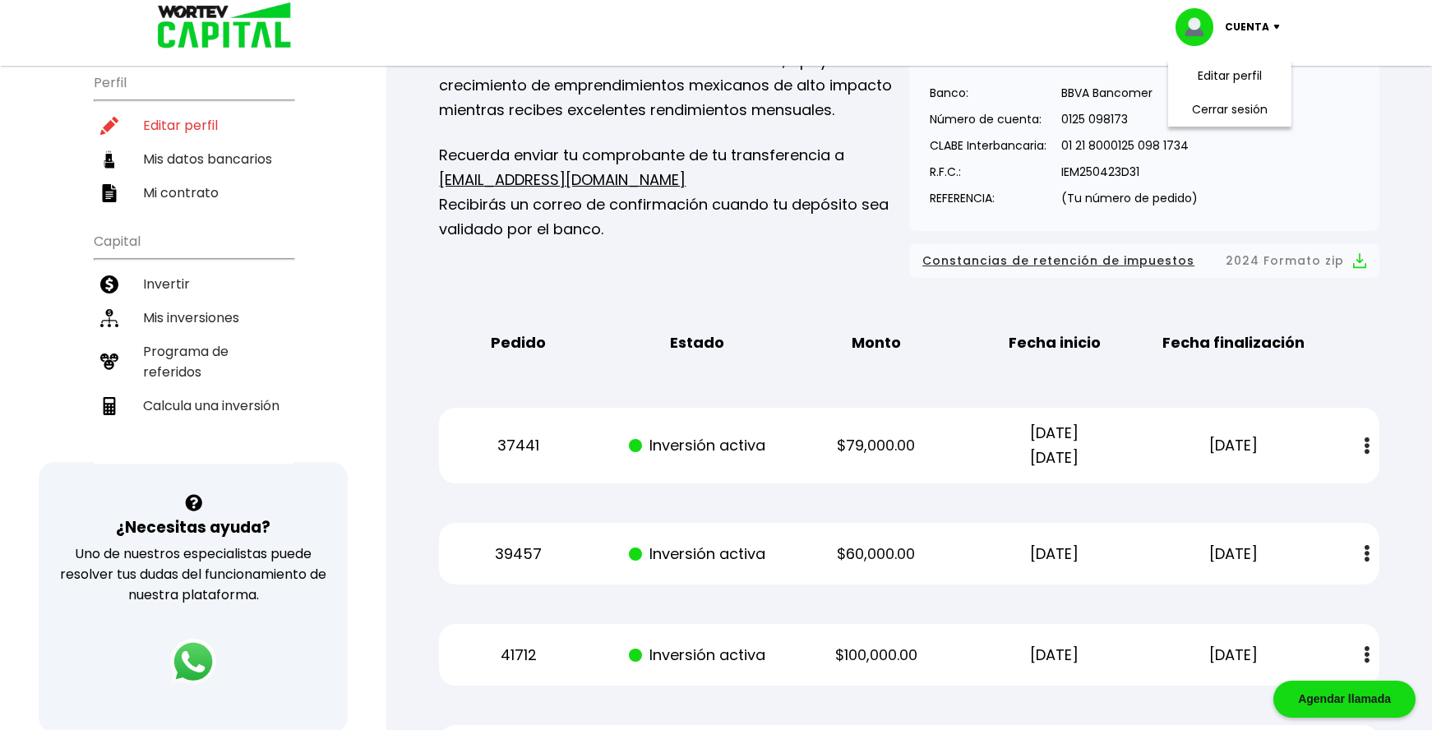
scroll to position [111, 0]
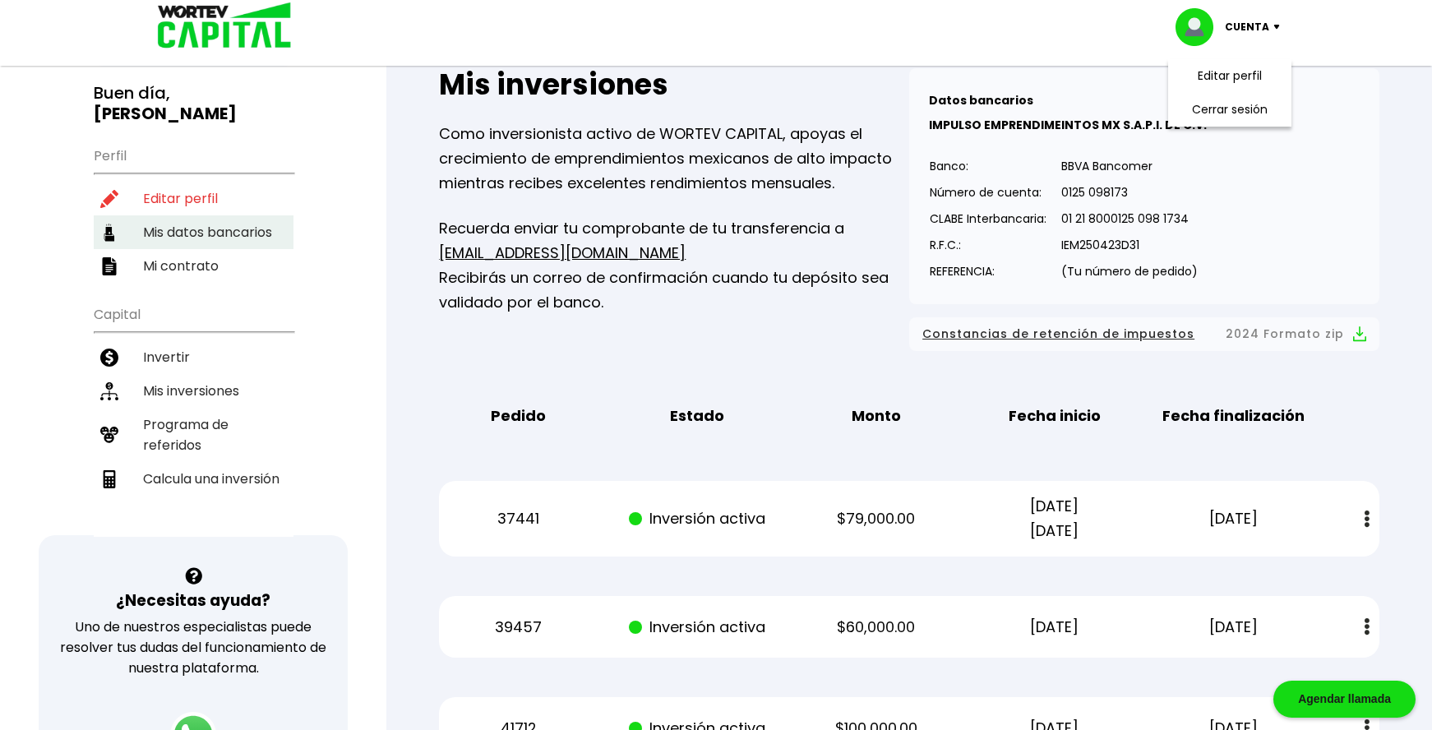
click at [207, 132] on li "Mis datos bancarios" at bounding box center [194, 232] width 200 height 34
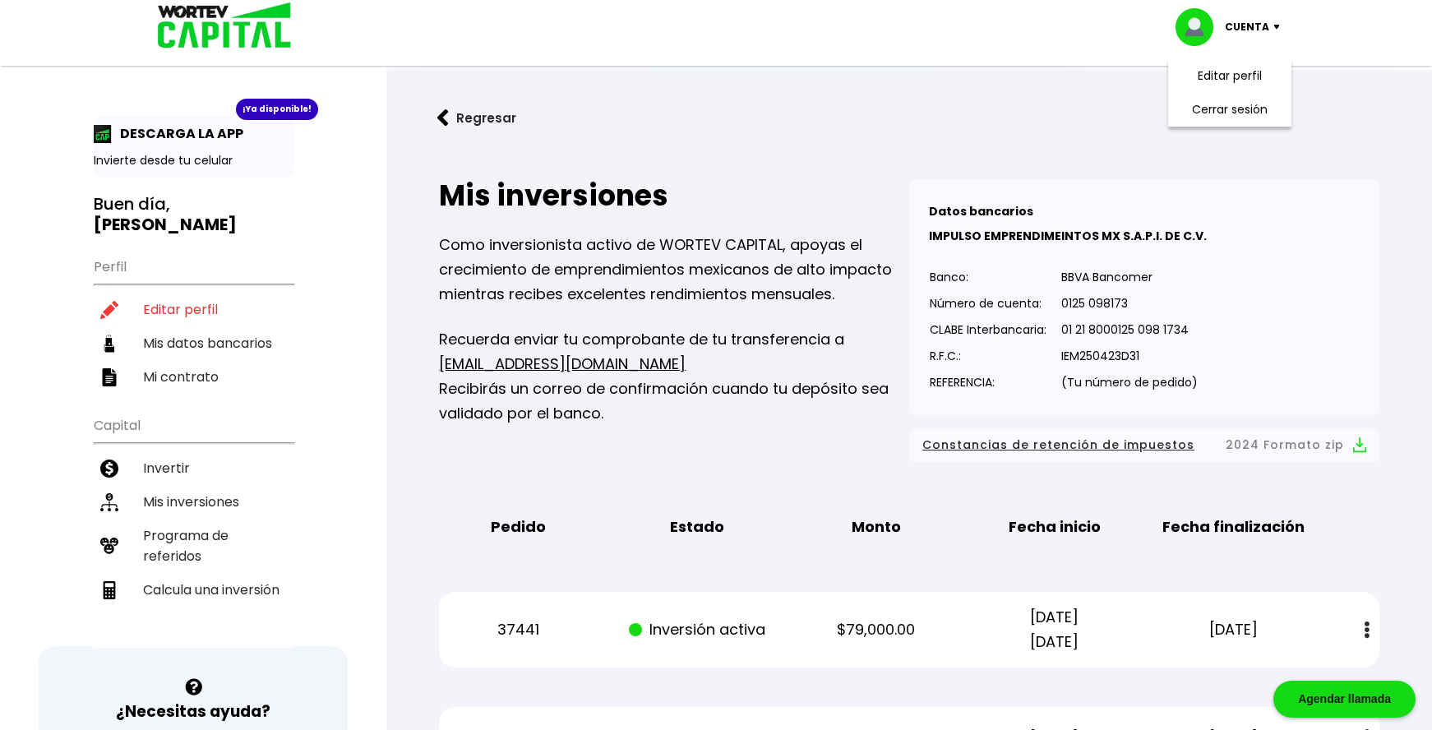
select select "BBVA Bancomer"
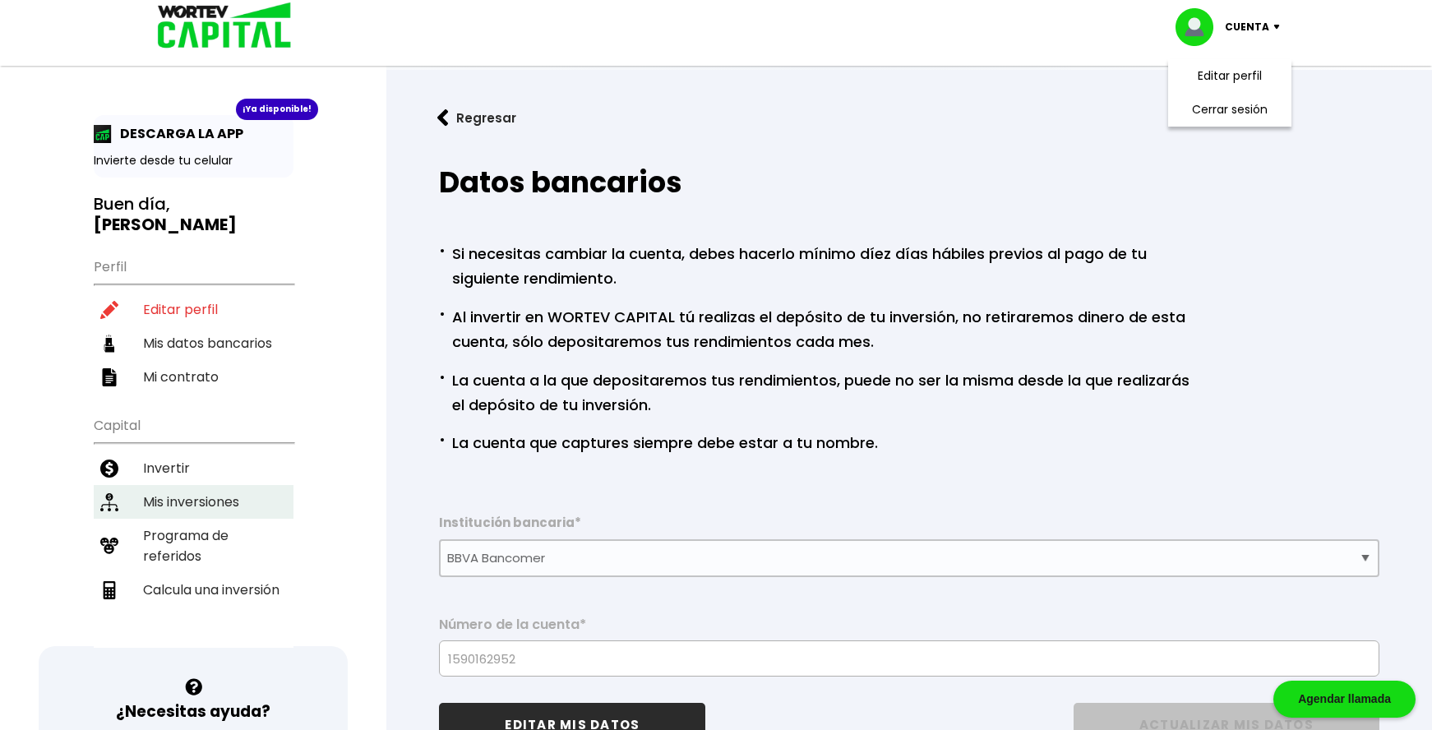
click at [198, 132] on li "Mis inversiones" at bounding box center [194, 502] width 200 height 34
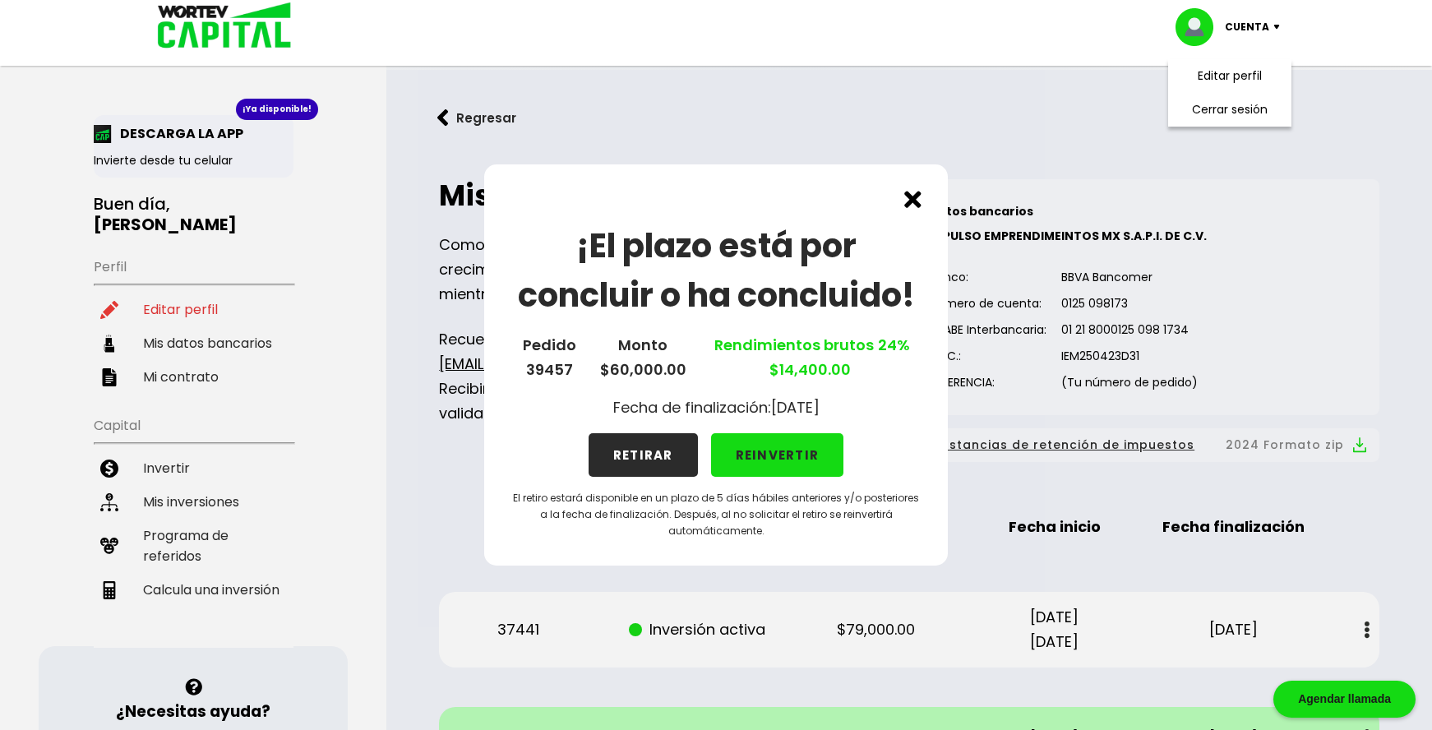
click at [678, 132] on button "REINVERTIR" at bounding box center [777, 455] width 133 height 44
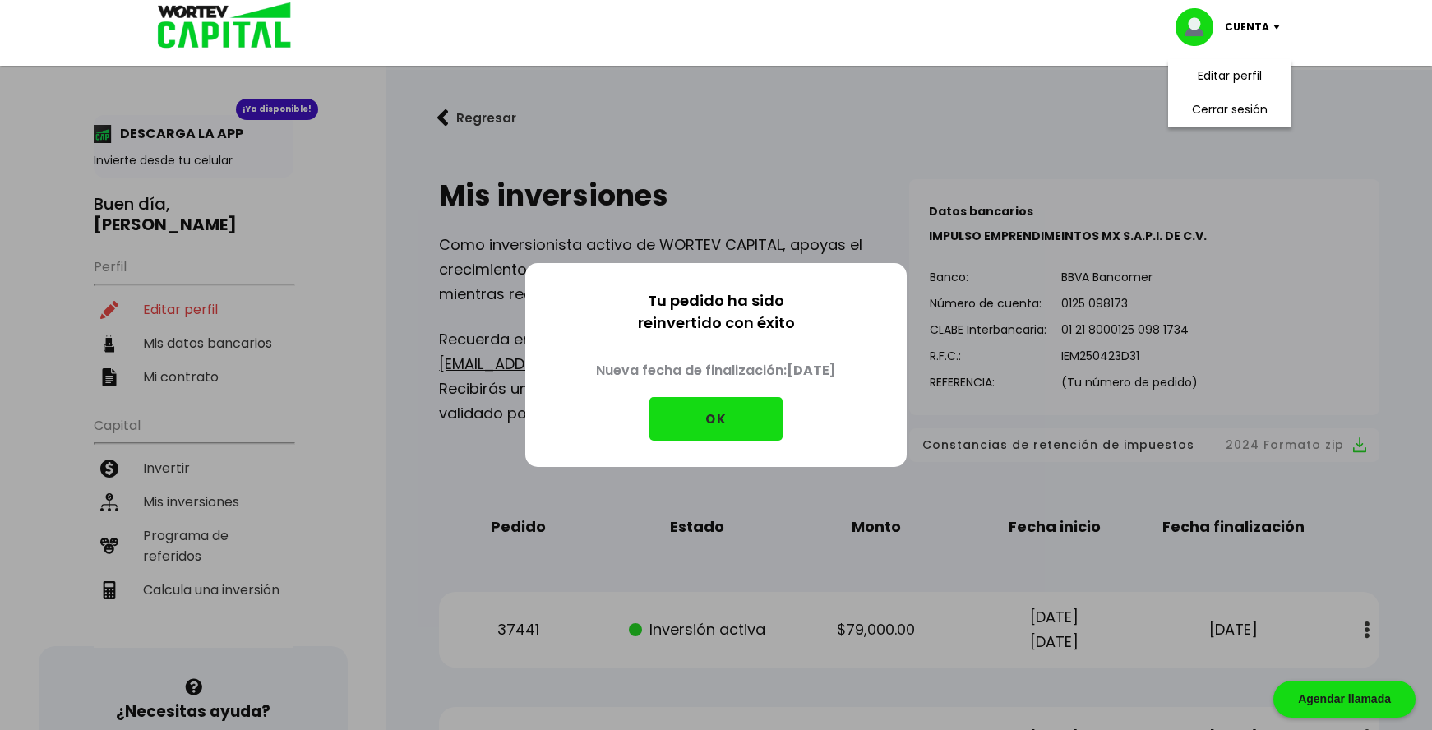
click at [678, 132] on button "OK" at bounding box center [716, 419] width 133 height 44
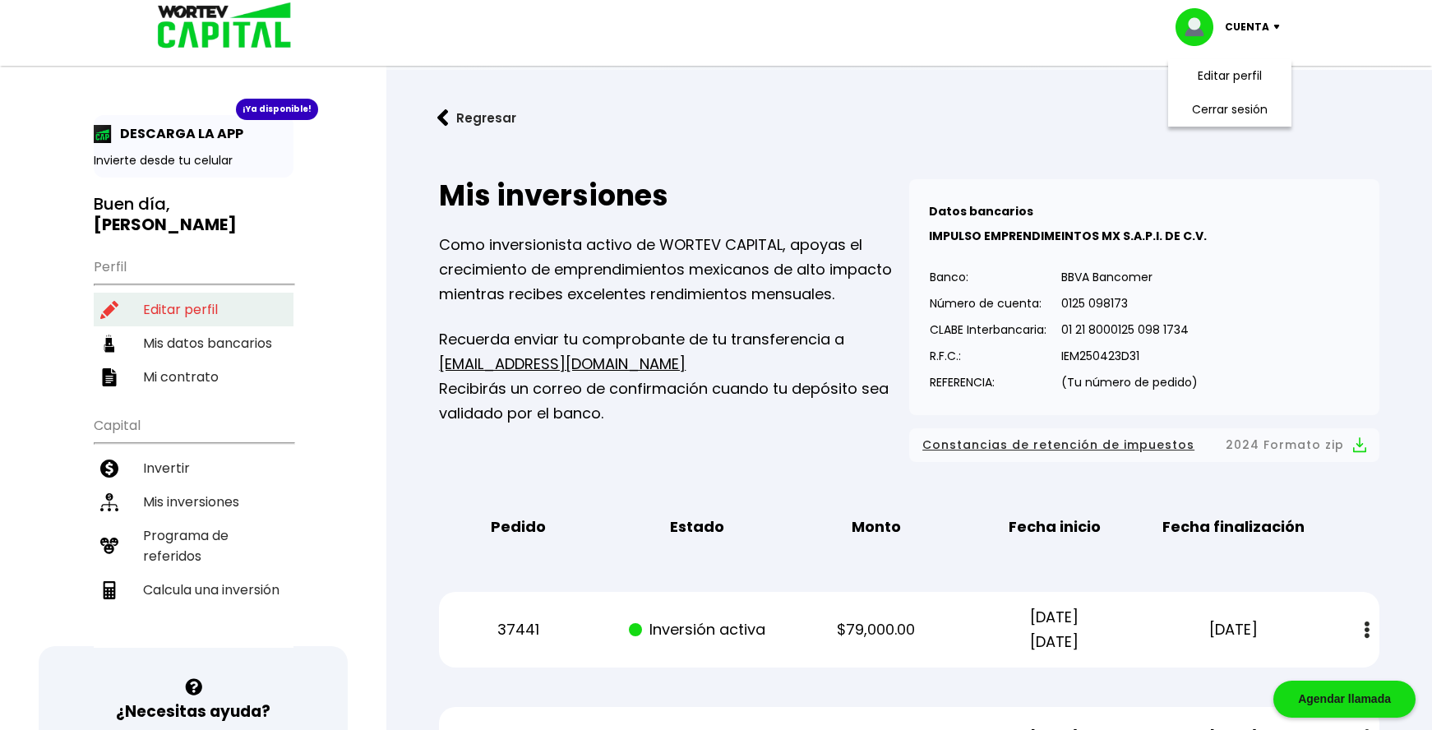
click at [187, 132] on li "Editar perfil" at bounding box center [194, 310] width 200 height 34
select select "Hombre"
select select "Licenciatura"
select select "MX"
select select "BBVA Bancomer"
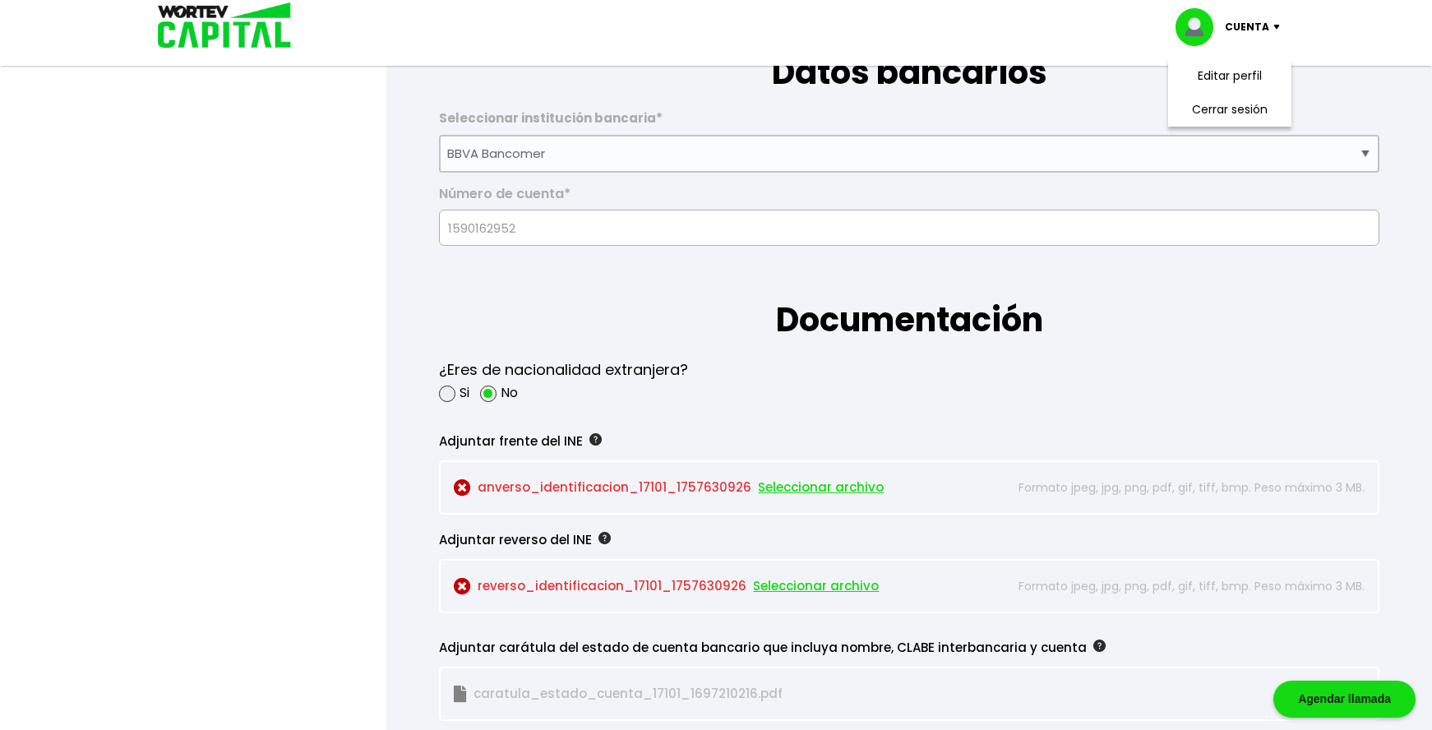
scroll to position [1151, 0]
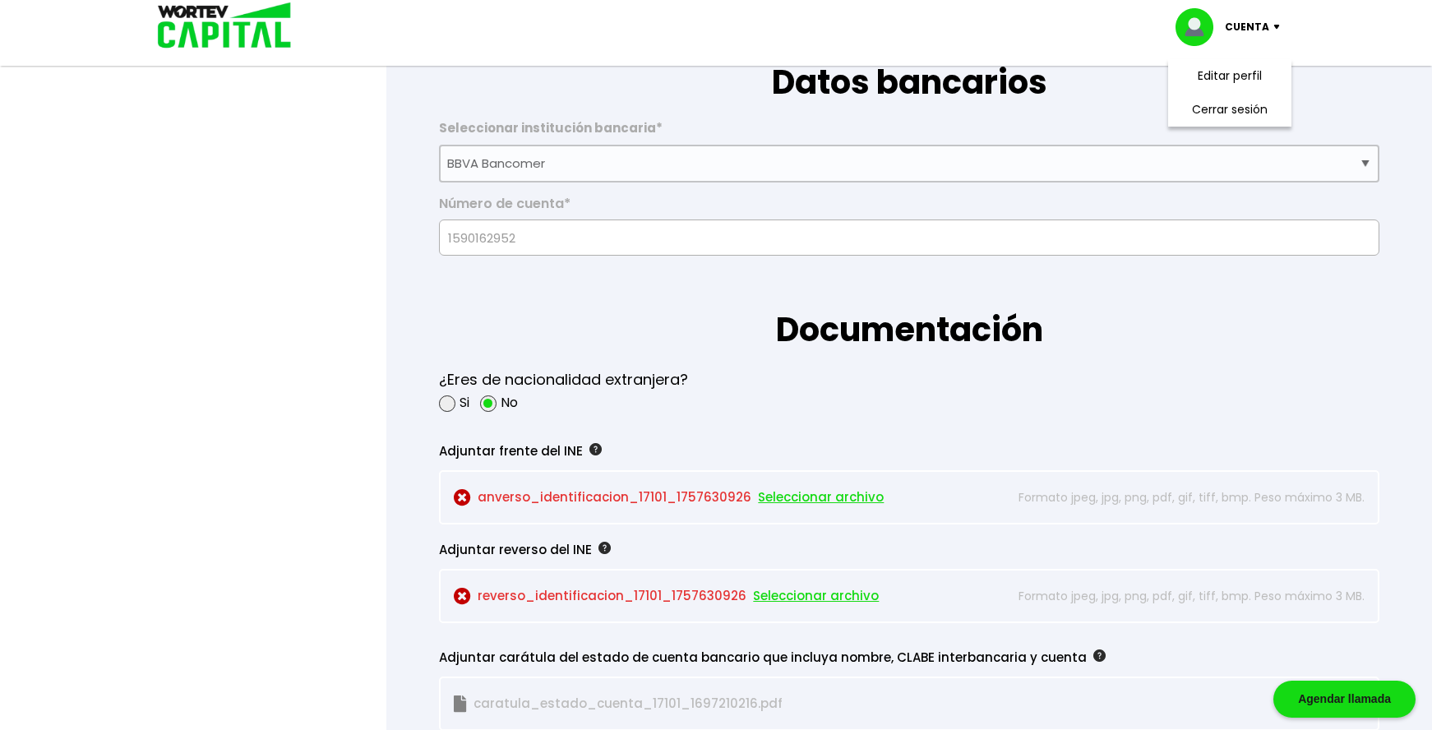
click at [678, 132] on span "Seleccionar archivo" at bounding box center [821, 497] width 126 height 25
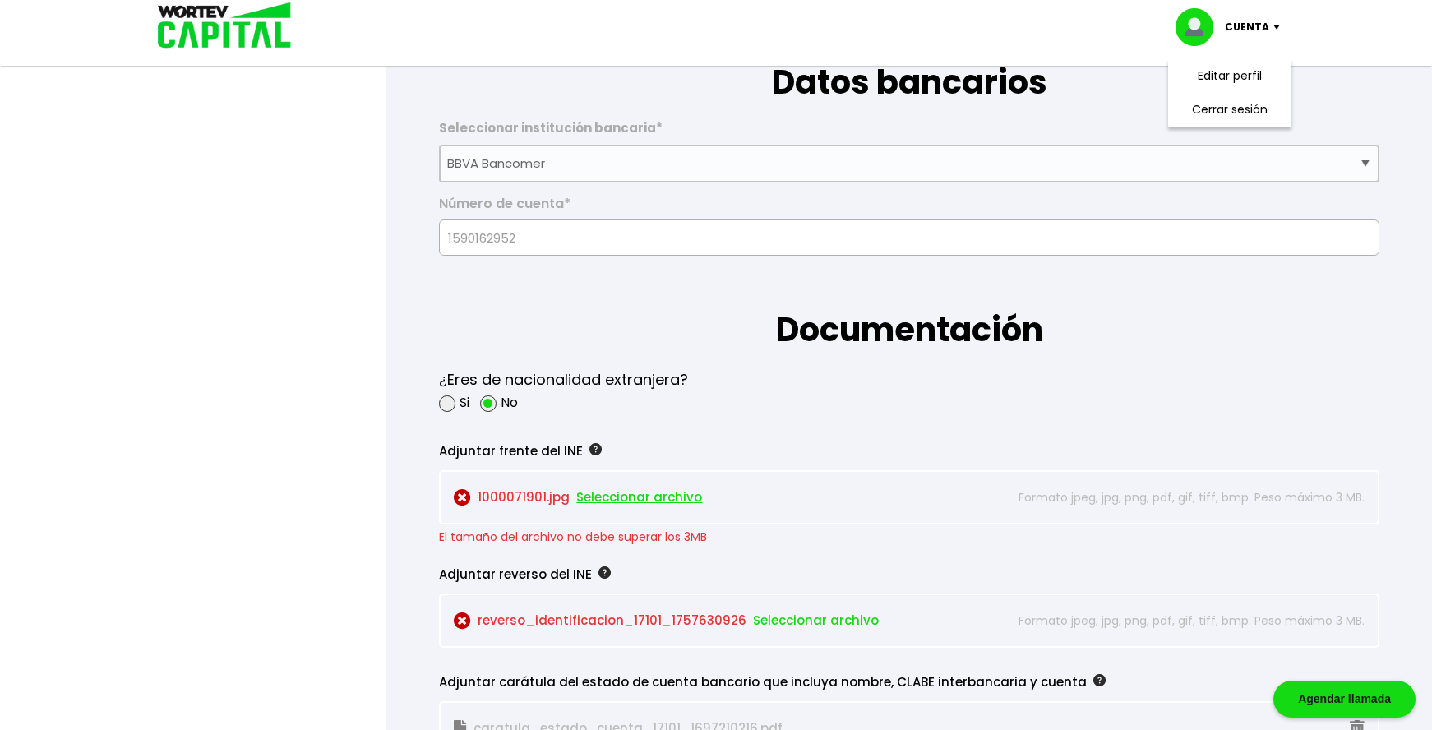
click at [639, 132] on span "Seleccionar archivo" at bounding box center [639, 497] width 126 height 25
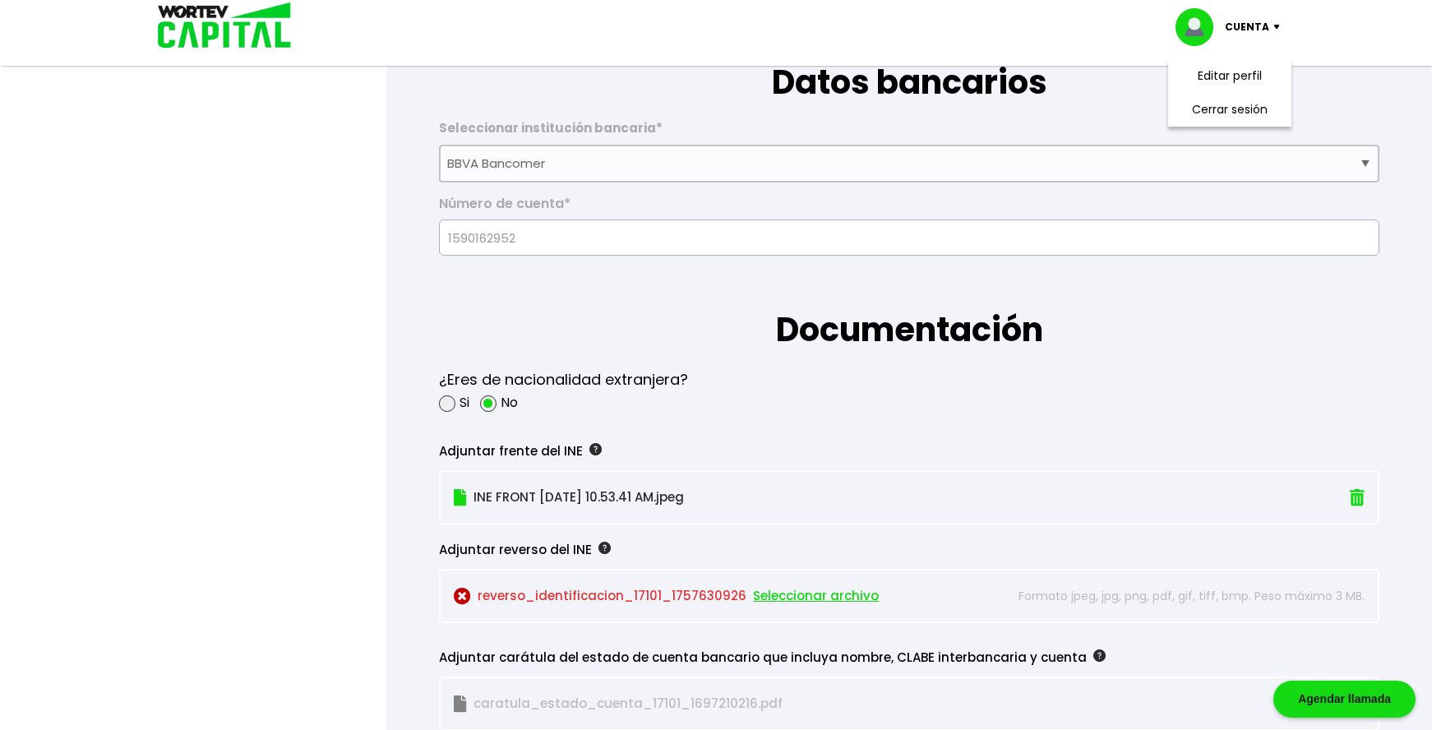
click at [678, 132] on span "Seleccionar archivo" at bounding box center [816, 596] width 126 height 25
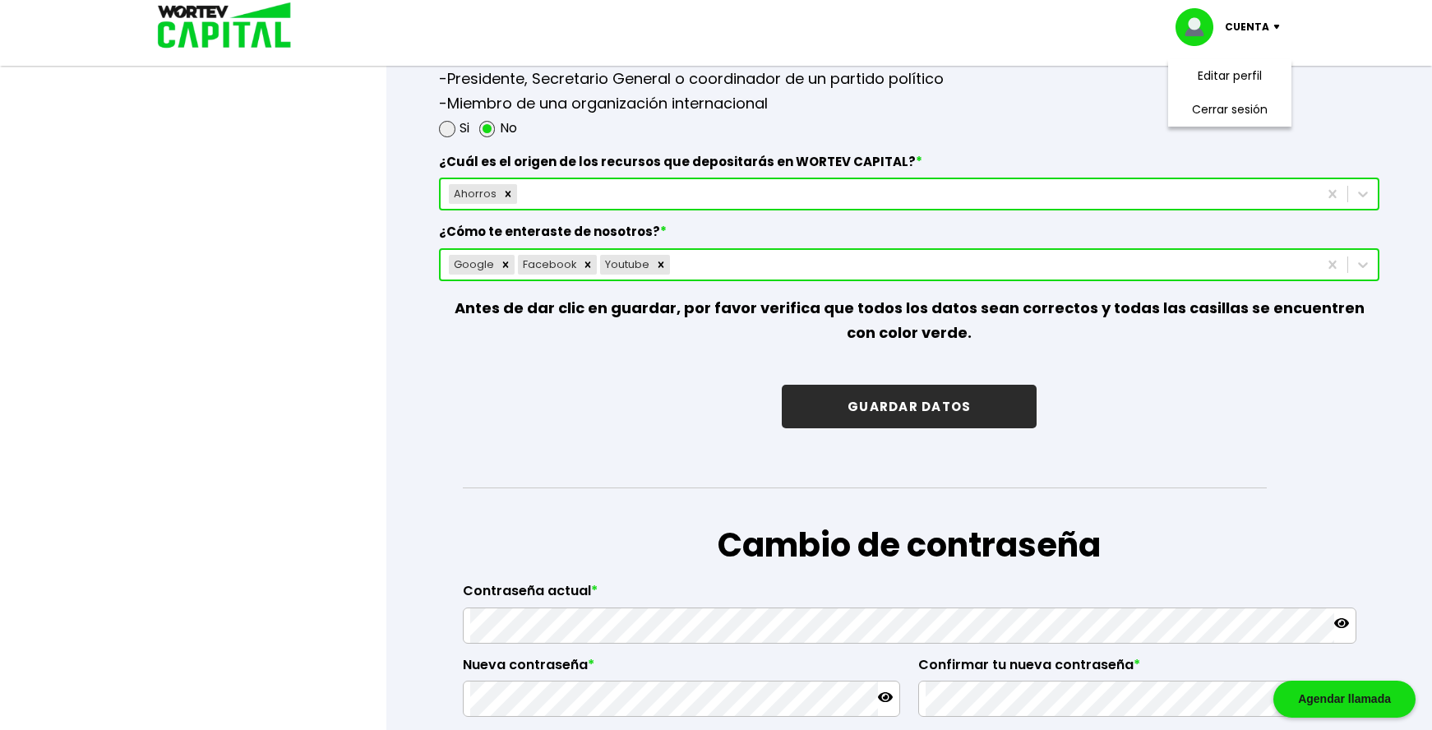
scroll to position [2385, 0]
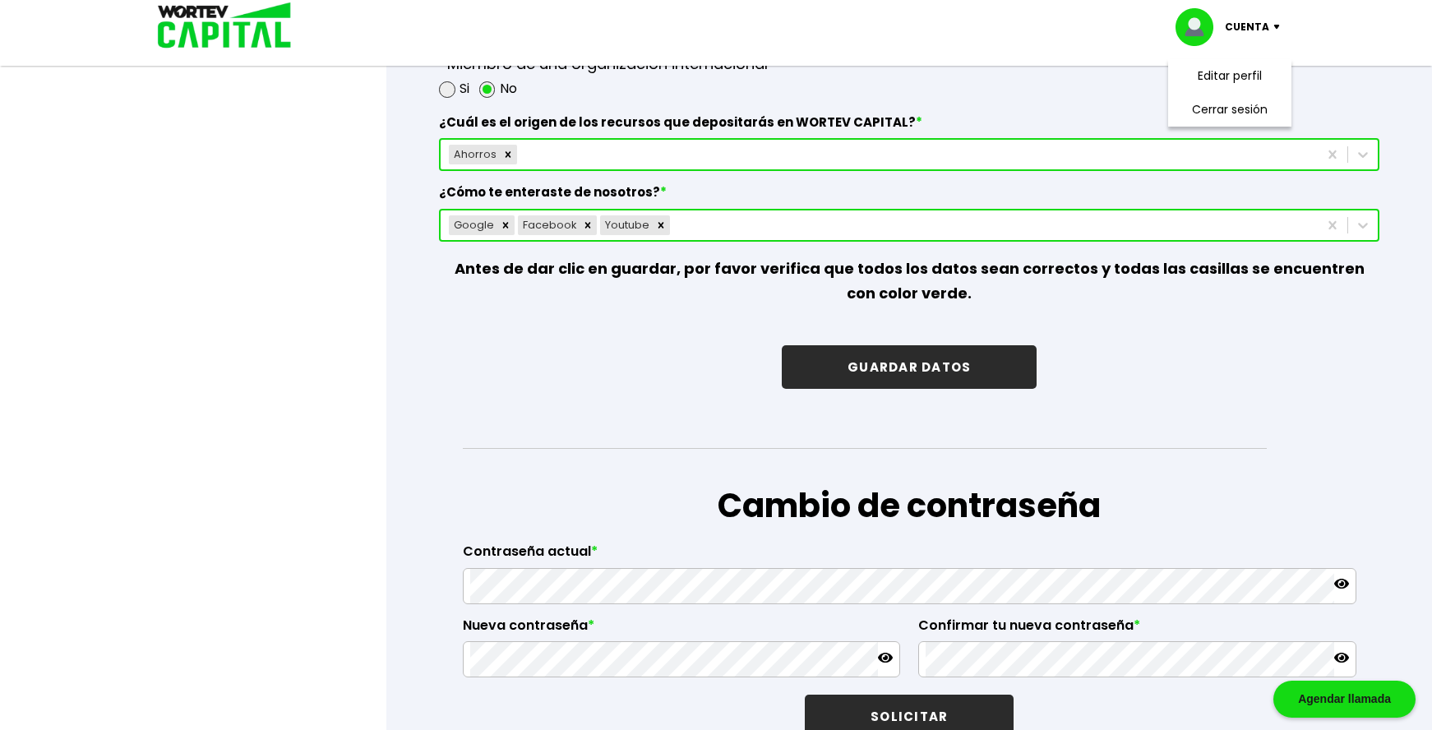
click at [678, 132] on button "GUARDAR DATOS" at bounding box center [909, 367] width 255 height 44
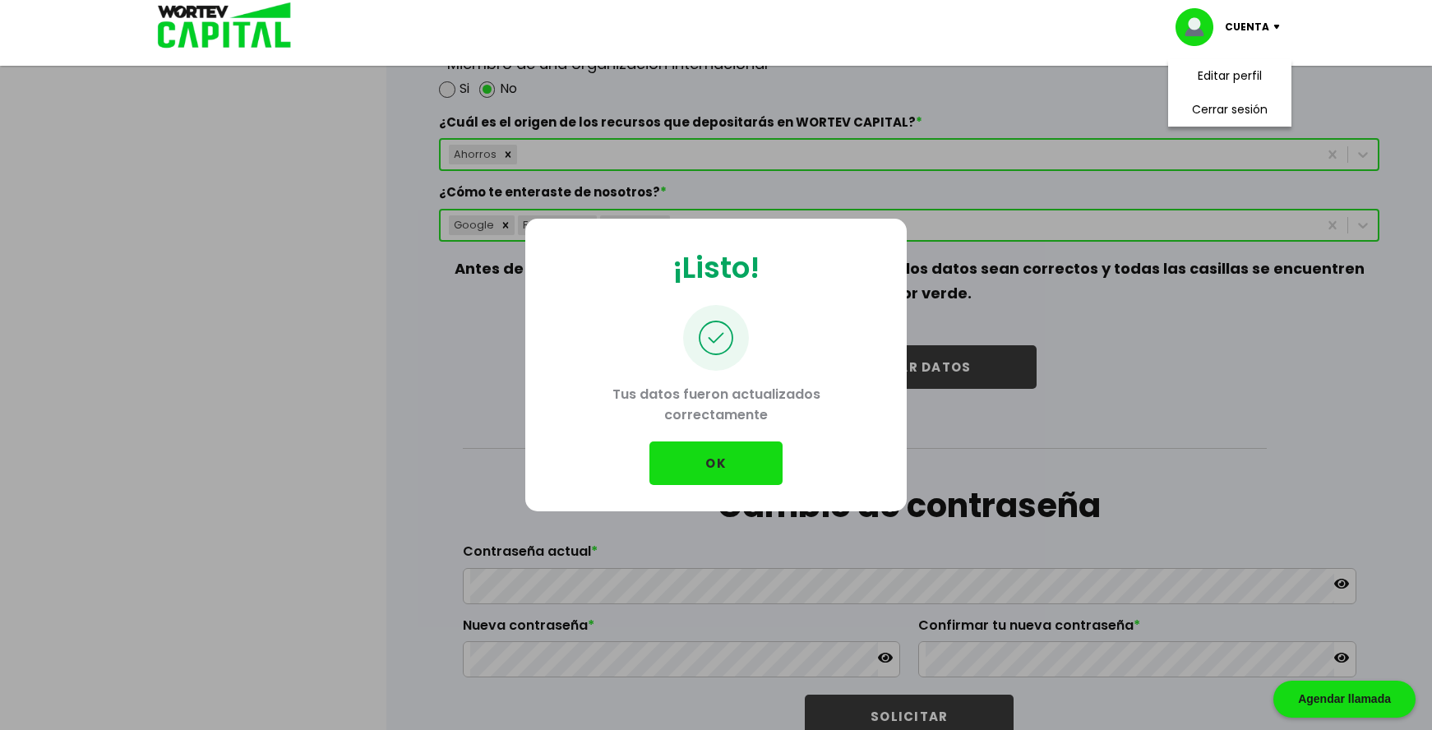
click at [678, 132] on button "OK" at bounding box center [716, 464] width 133 height 44
